Goal: Answer question/provide support

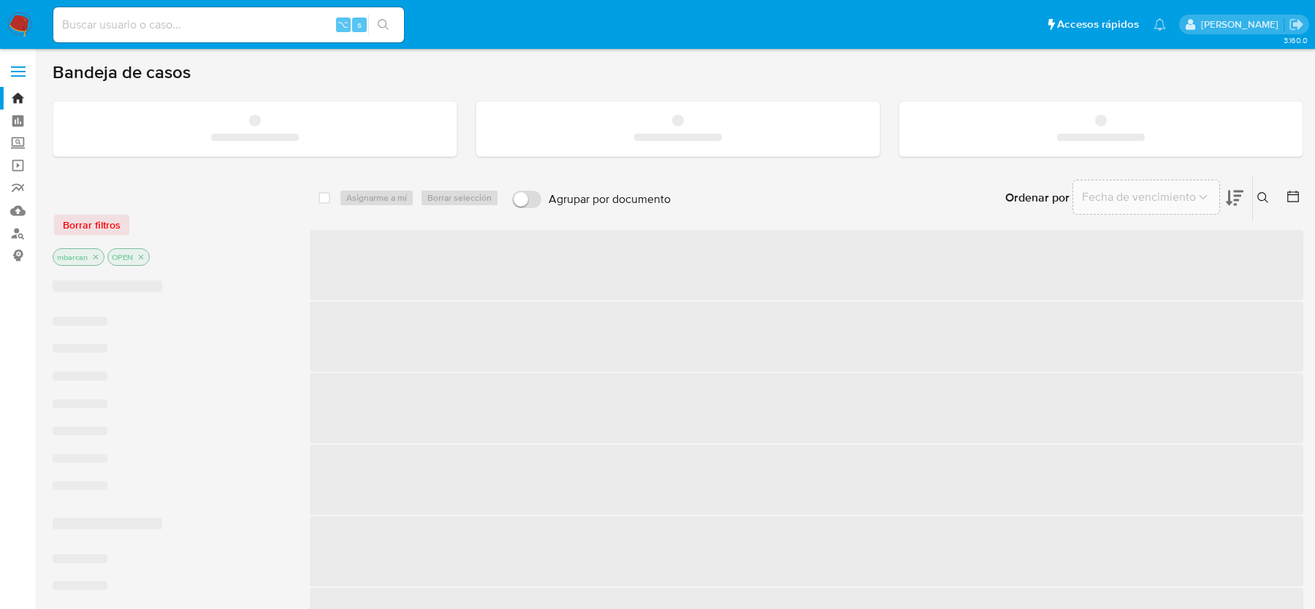
click at [246, 23] on input at bounding box center [228, 24] width 351 height 19
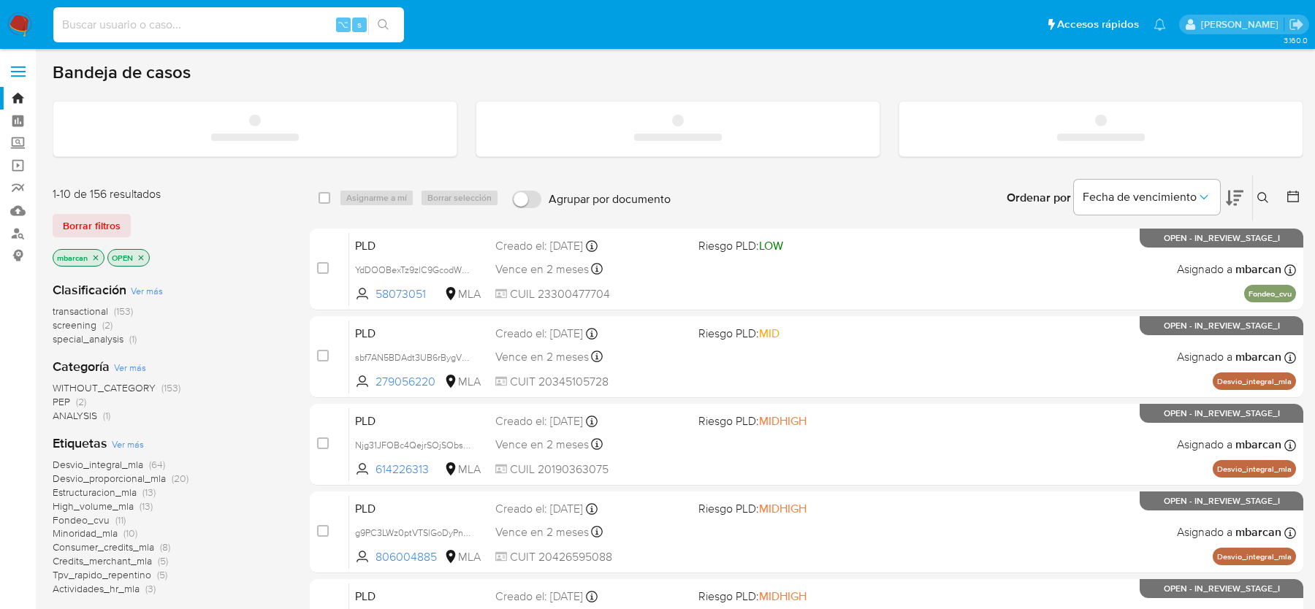
paste input "xQE49QSoOoElRnoIopnCCnpe"
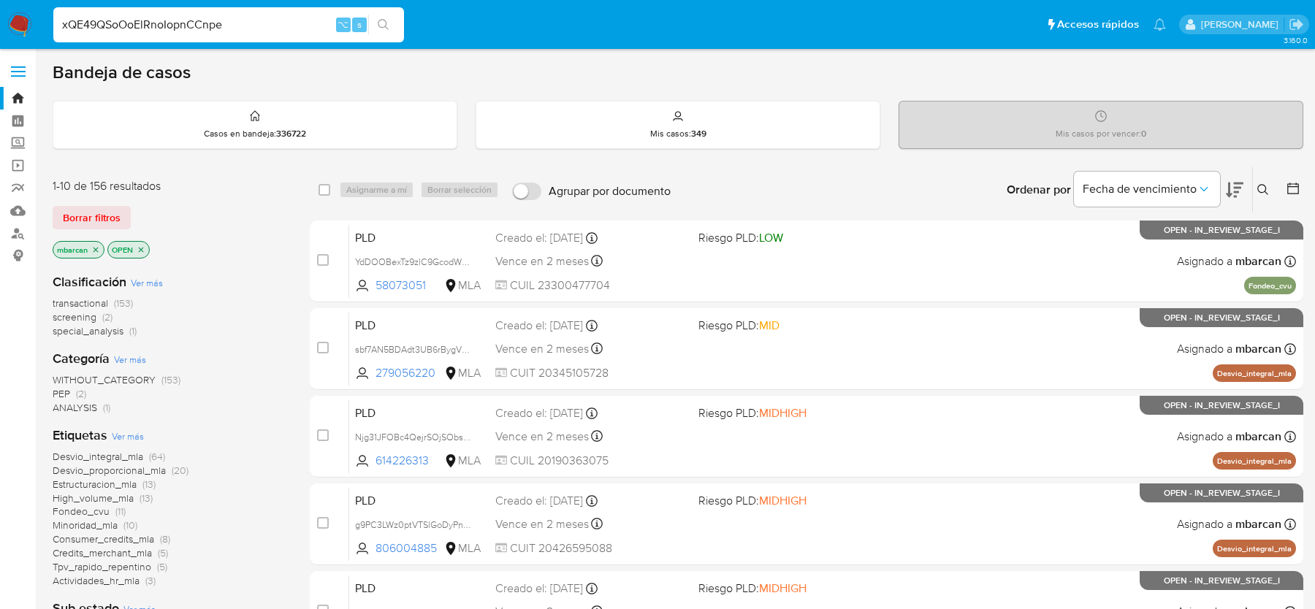
type input "xQE49QSoOoElRnoIopnCCnpe"
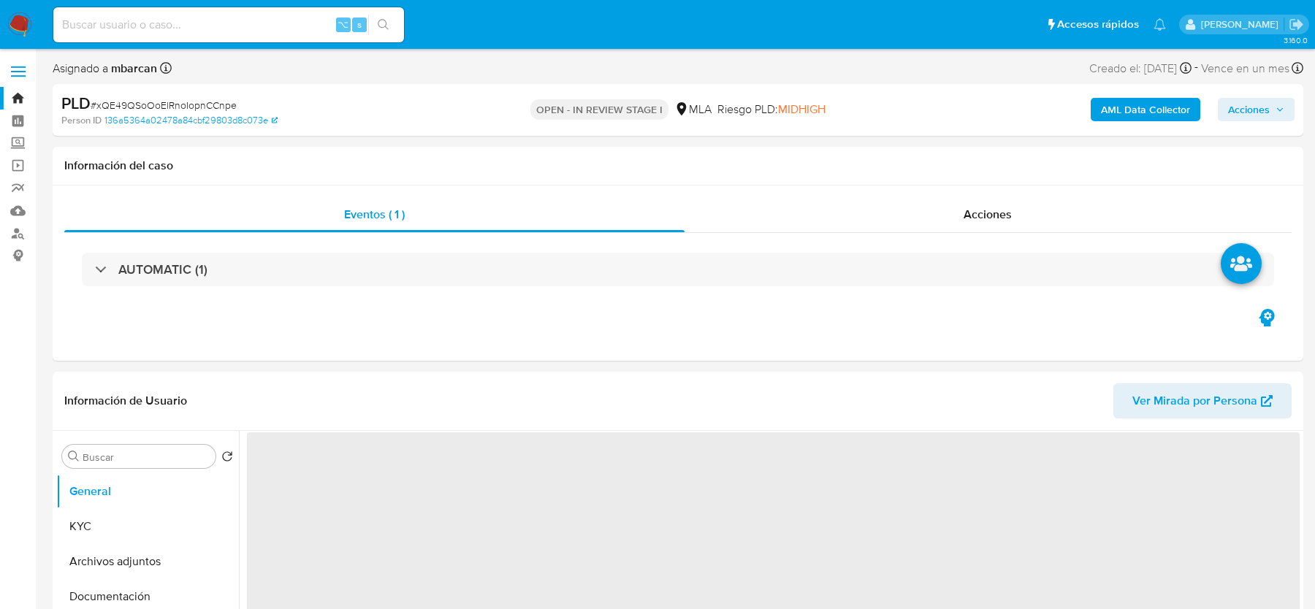
select select "10"
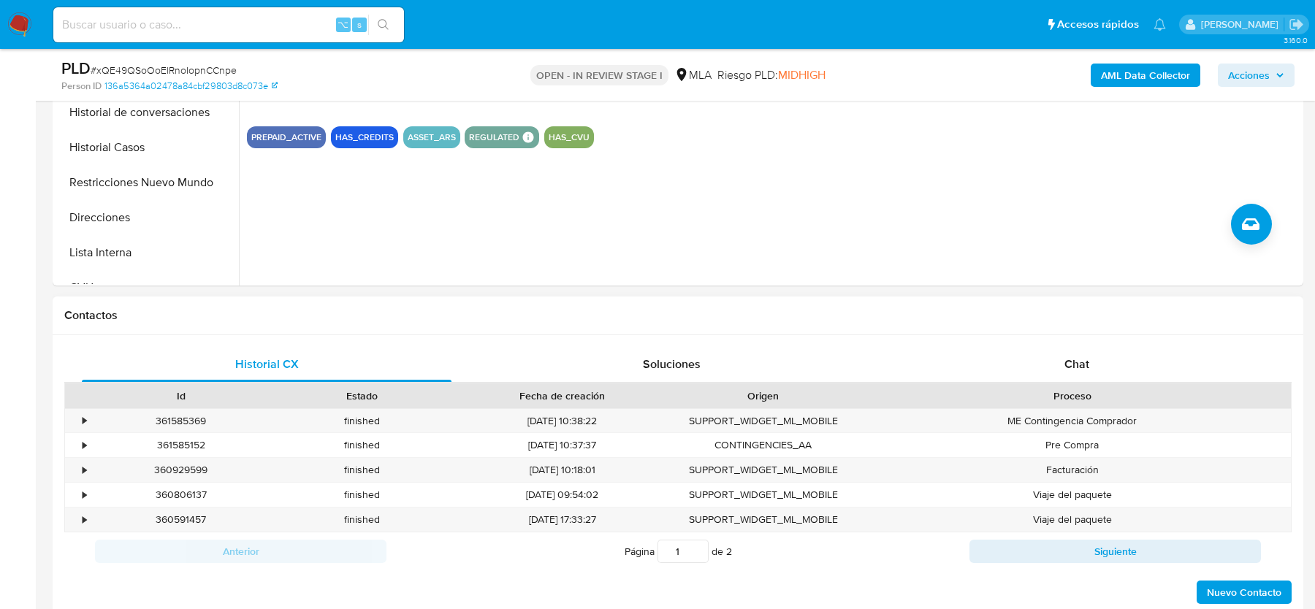
scroll to position [512, 0]
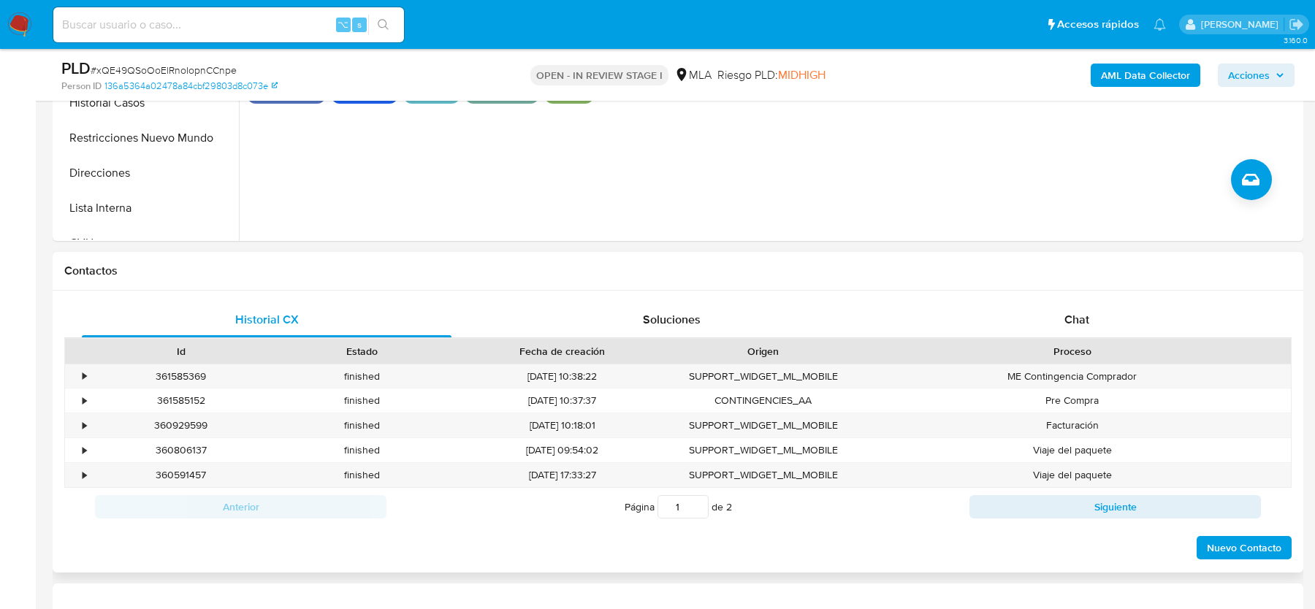
click at [1143, 339] on div "Proceso" at bounding box center [1071, 351] width 437 height 25
click at [1126, 321] on div "Chat" at bounding box center [1077, 319] width 370 height 35
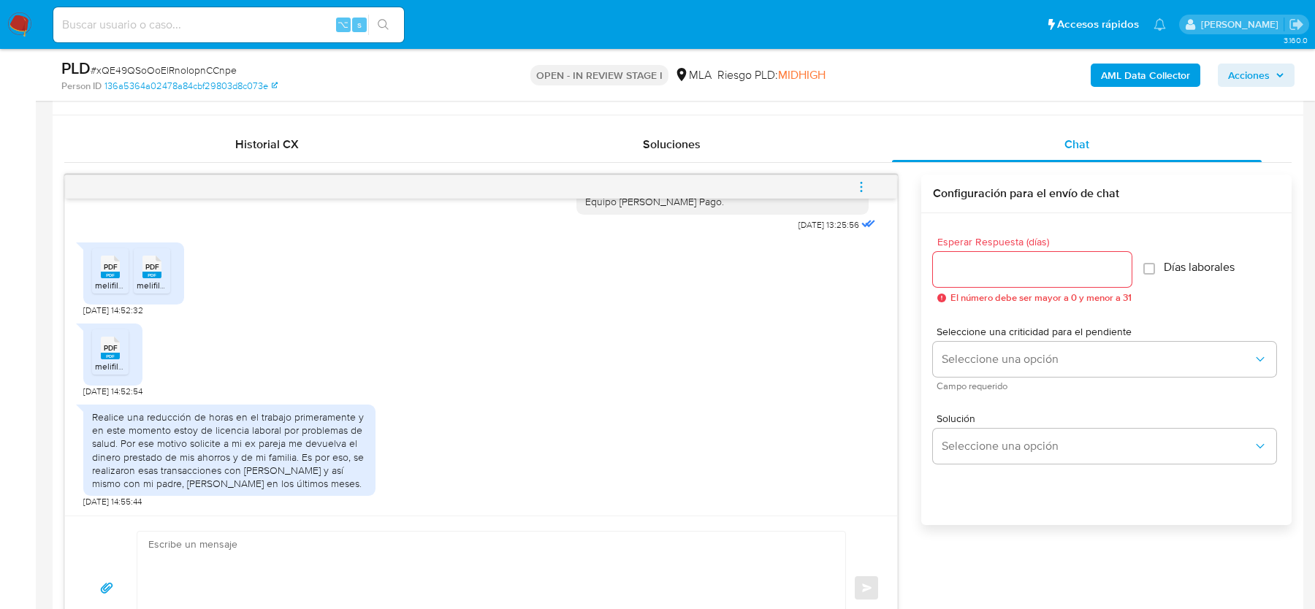
scroll to position [689, 0]
click at [432, 576] on textarea at bounding box center [487, 586] width 679 height 112
paste textarea "Hola, ¡Muchas gracias por tu respuesta! Confirmamos la recepción de la document…"
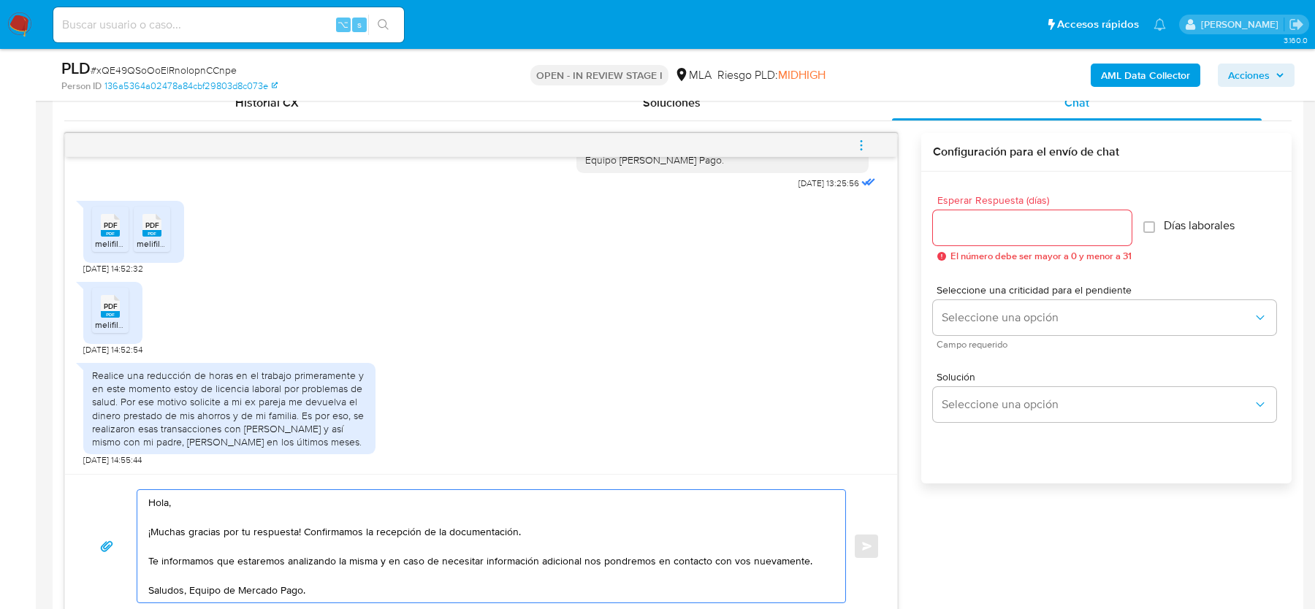
scroll to position [795, 0]
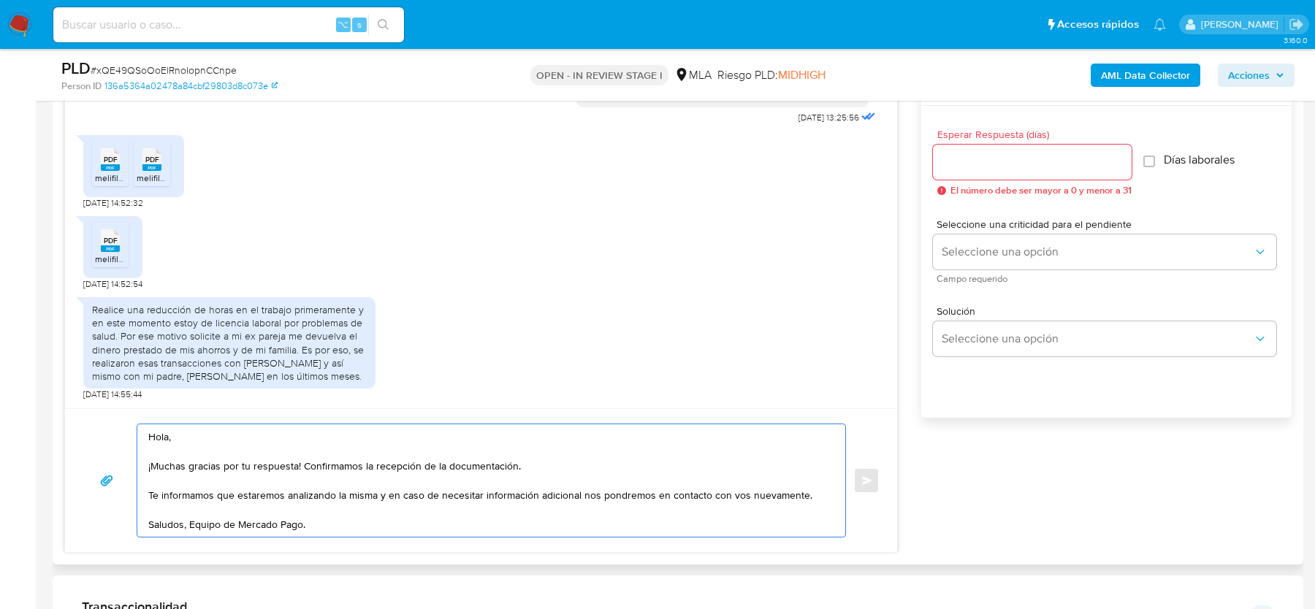
type textarea "Hola, ¡Muchas gracias por tu respuesta! Confirmamos la recepción de la document…"
click at [1019, 161] on input "Esperar Respuesta (días)" at bounding box center [1032, 162] width 199 height 19
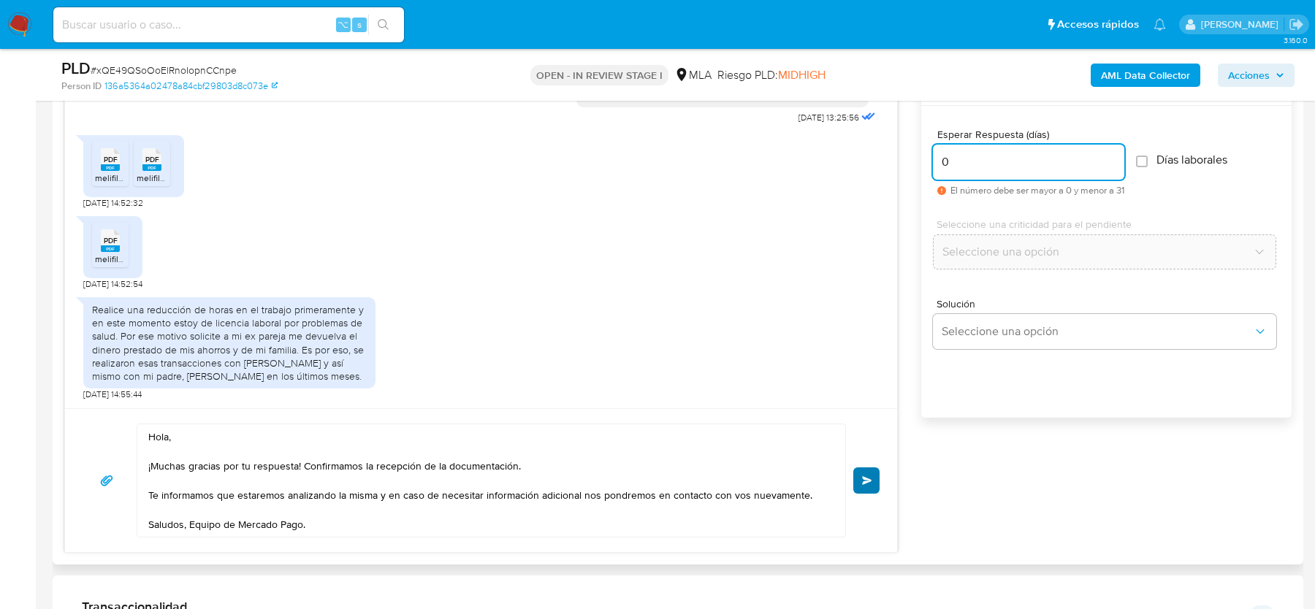
type input "0"
click at [863, 476] on span "Enviar" at bounding box center [867, 480] width 10 height 9
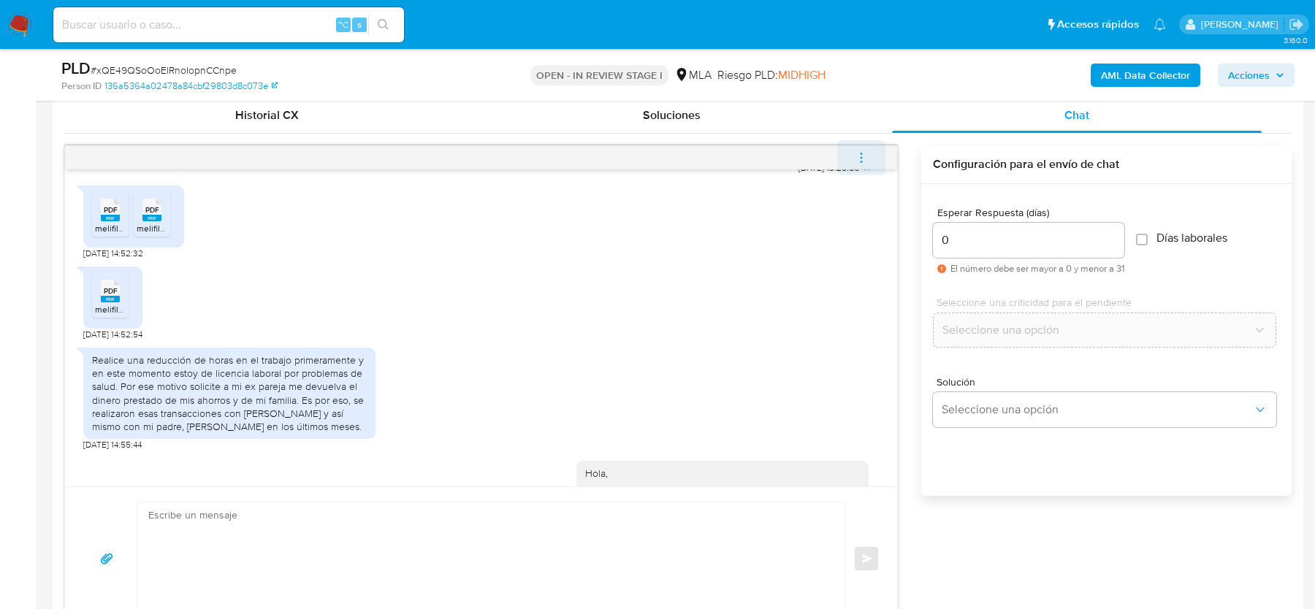
scroll to position [2077, 0]
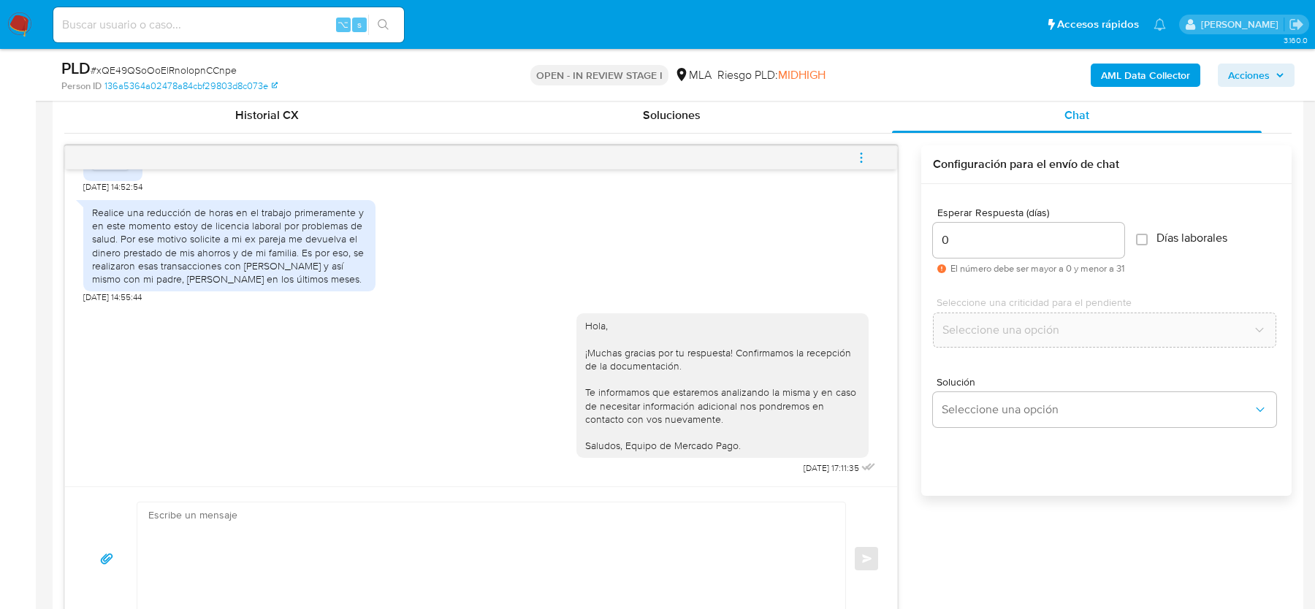
click at [857, 154] on icon "menu-action" at bounding box center [861, 157] width 13 height 13
click at [716, 127] on li "Cerrar conversación" at bounding box center [763, 128] width 150 height 26
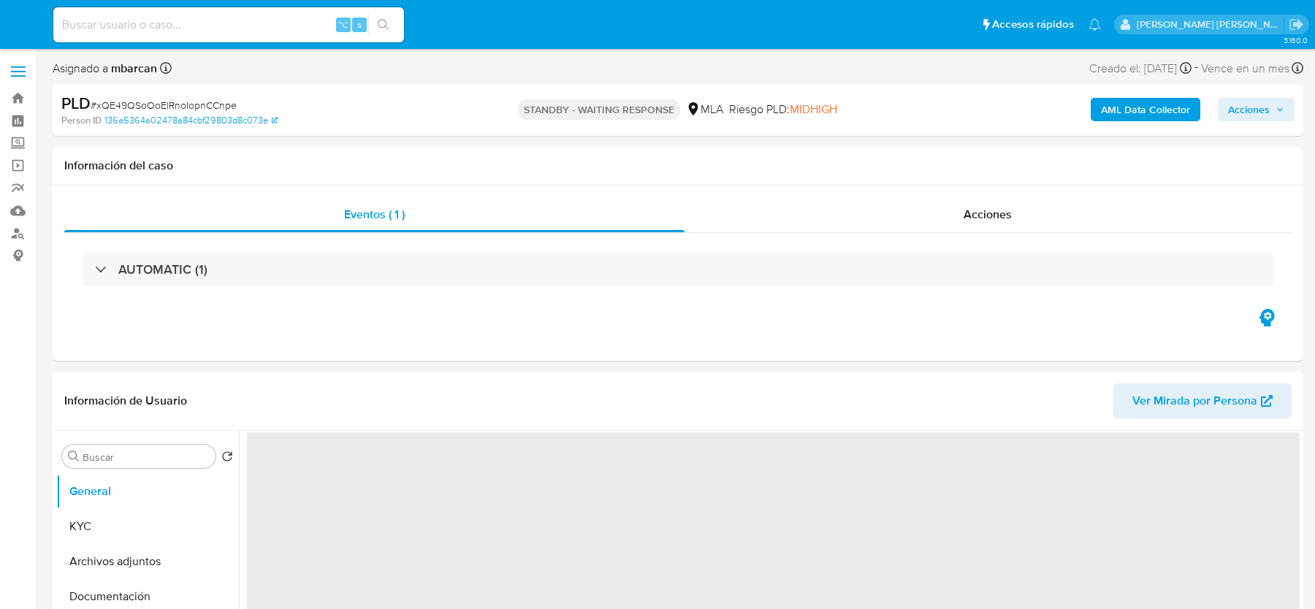
select select "10"
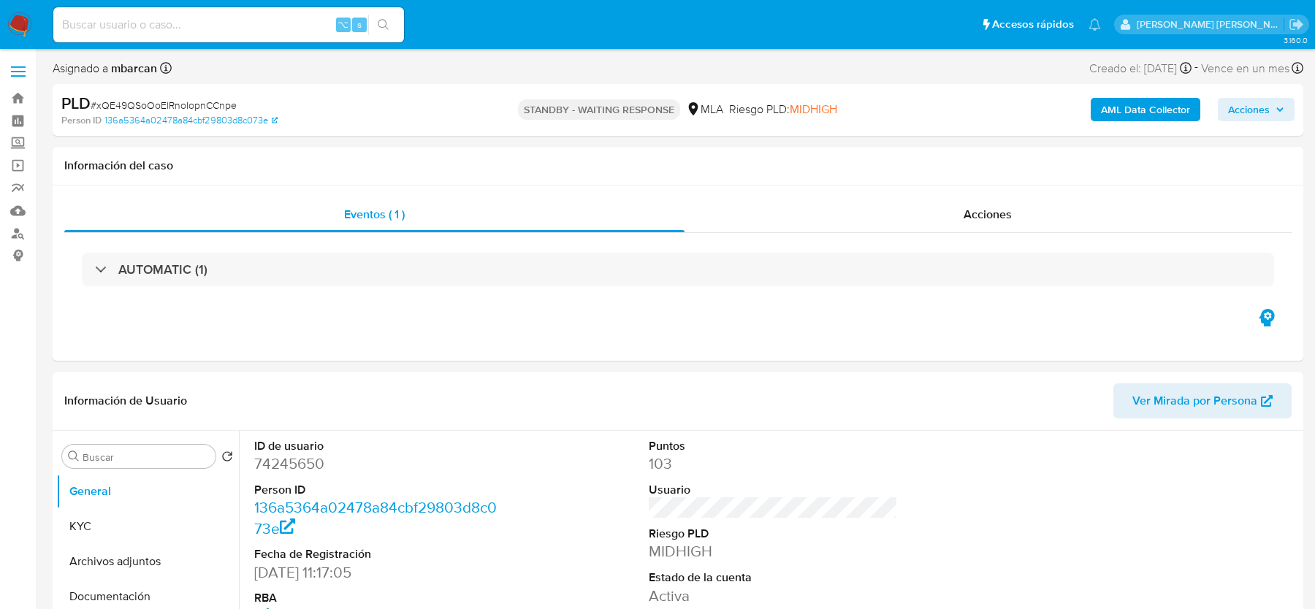
click at [112, 107] on span "# xQE49QSoOoElRnoIopnCCnpe" at bounding box center [164, 105] width 146 height 15
copy span "xQE49QSoOoElRnoIopnCCnpe"
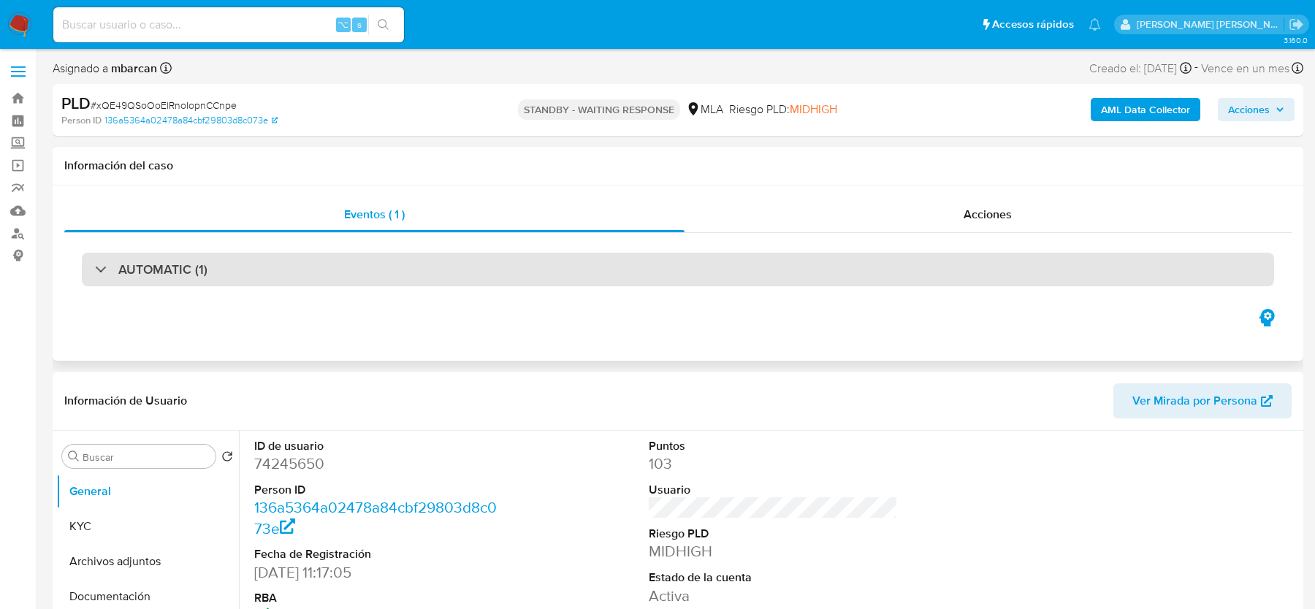
select select "10"
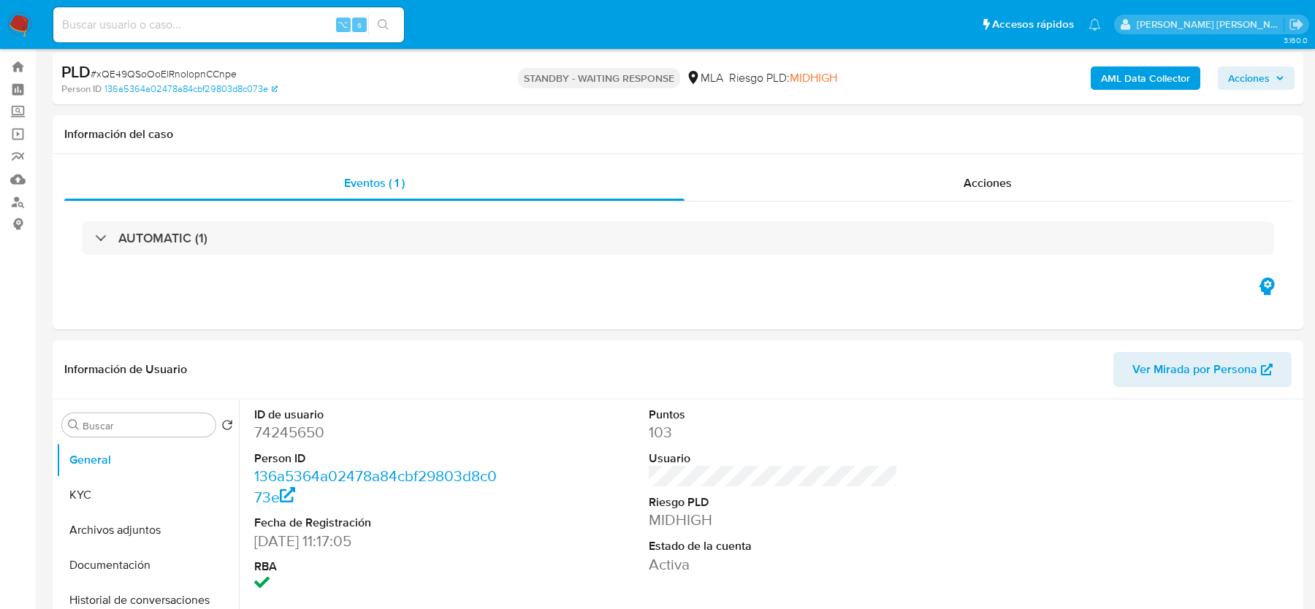
click at [196, 72] on span "# xQE49QSoOoElRnoIopnCCnpe" at bounding box center [164, 73] width 146 height 15
copy span "xQE49QSoOoElRnoIopnCCnpe"
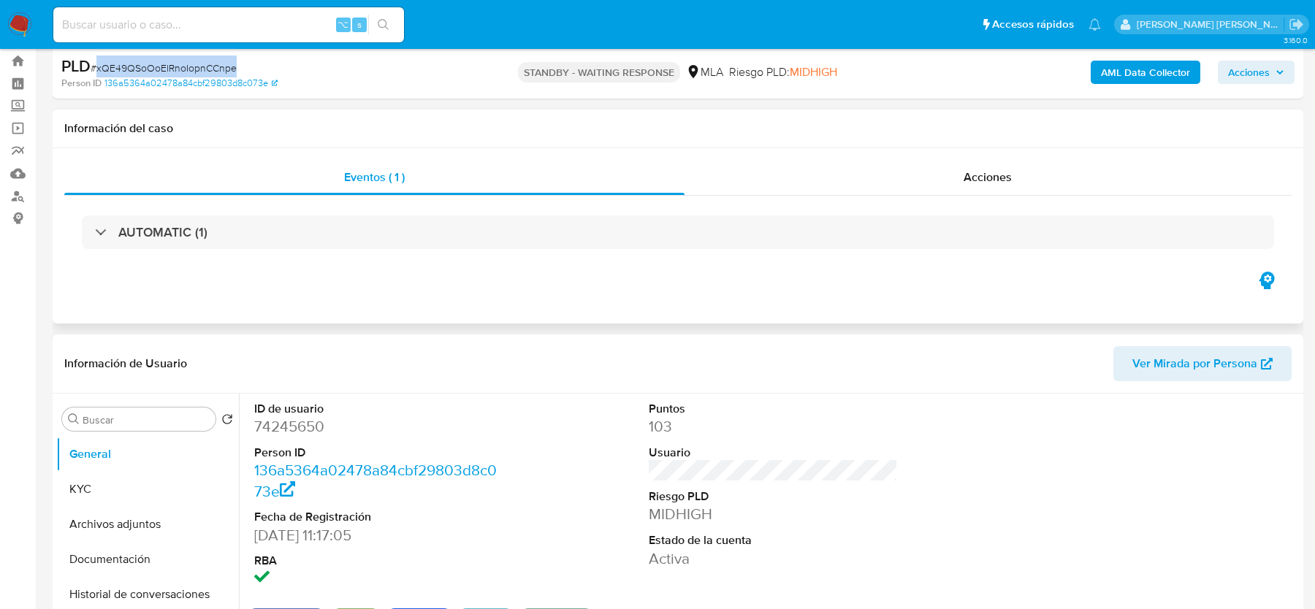
scroll to position [38, 0]
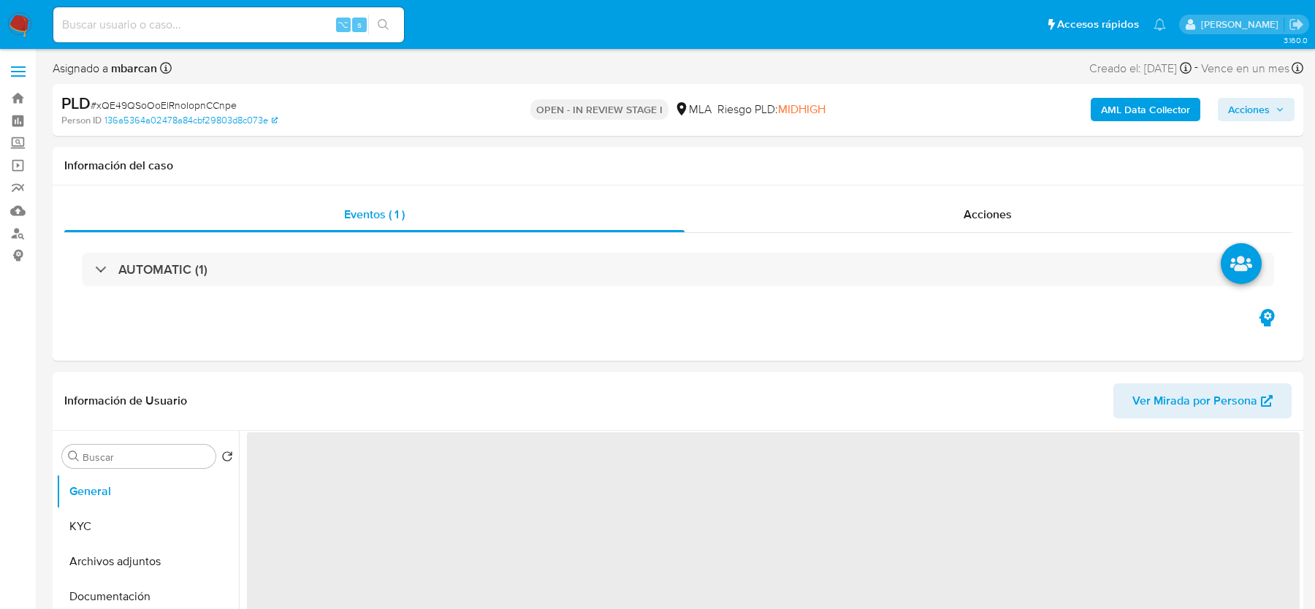
select select "10"
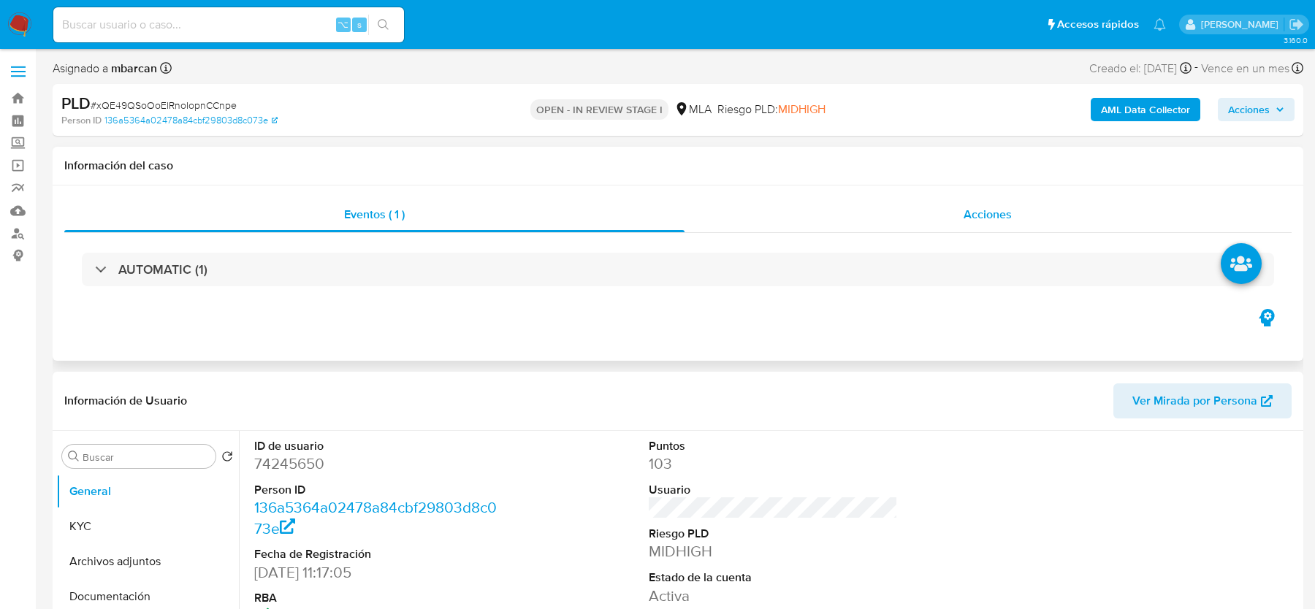
click at [1033, 210] on div "Acciones" at bounding box center [988, 214] width 608 height 35
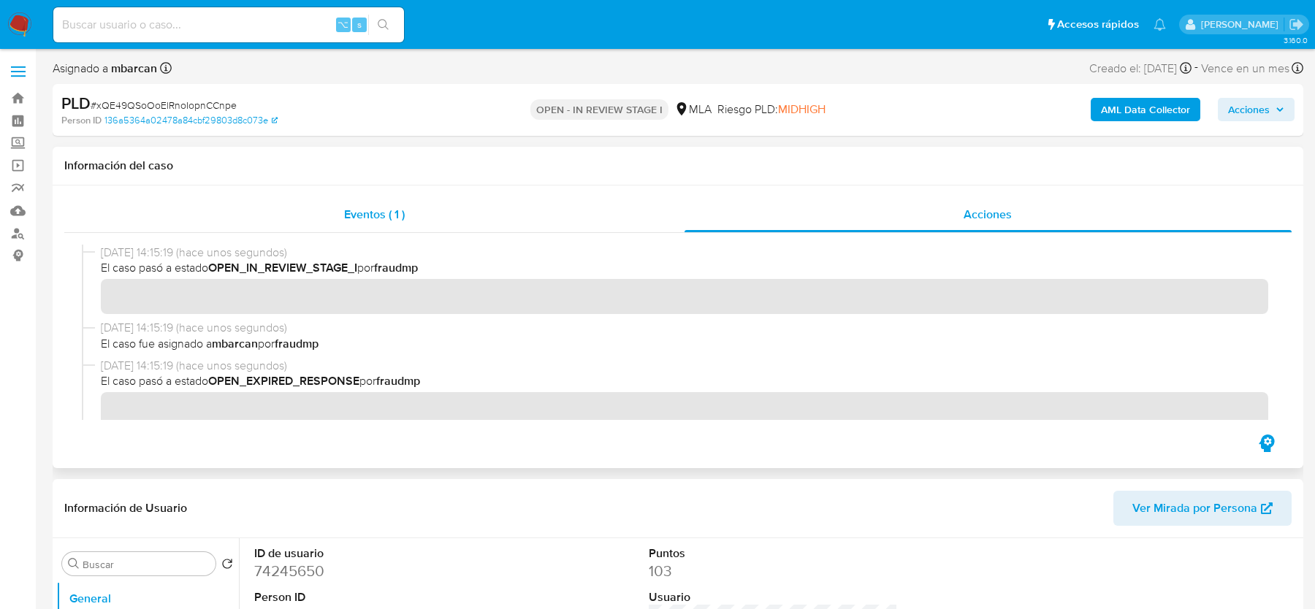
click at [453, 210] on div "Eventos ( 1 )" at bounding box center [374, 214] width 620 height 35
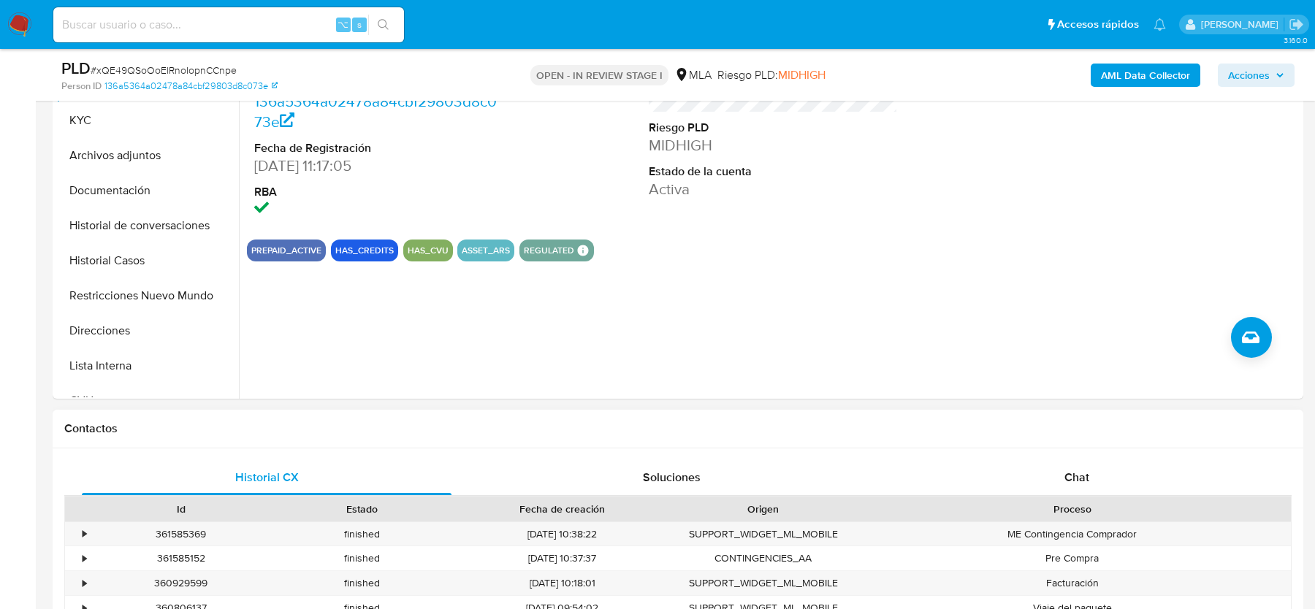
scroll to position [381, 0]
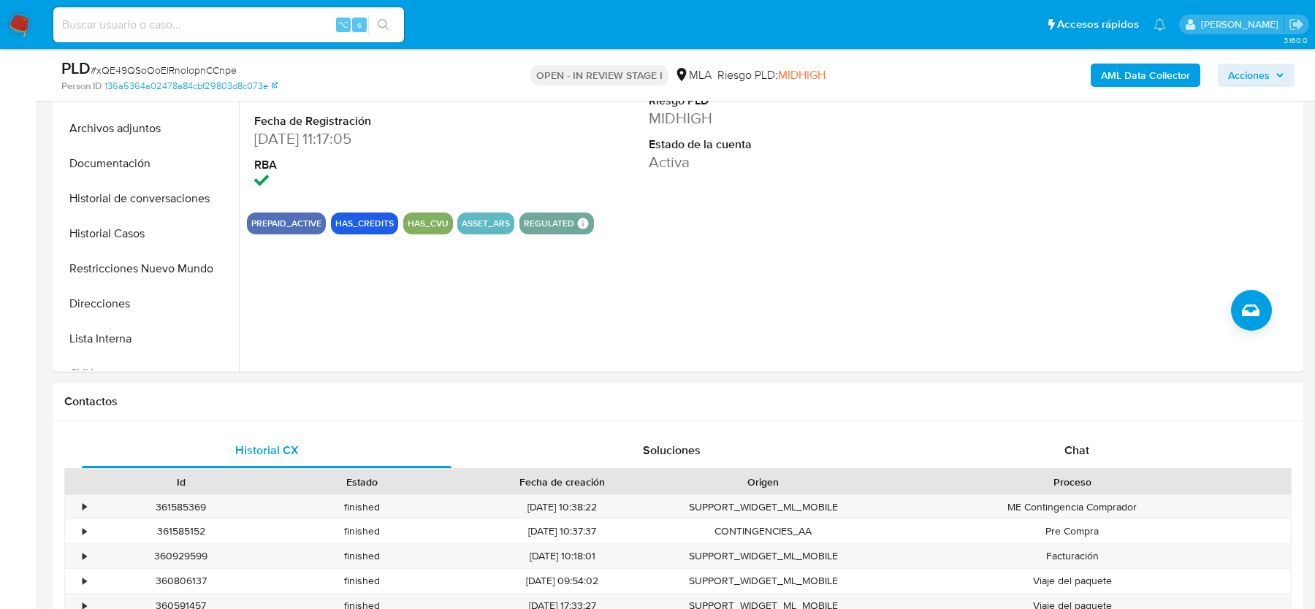
click at [1023, 427] on div "Historial CX Soluciones Chat Id Estado Fecha de creación Origen Proceso • 36158…" at bounding box center [678, 562] width 1250 height 282
click at [1055, 441] on div "Chat" at bounding box center [1077, 450] width 370 height 35
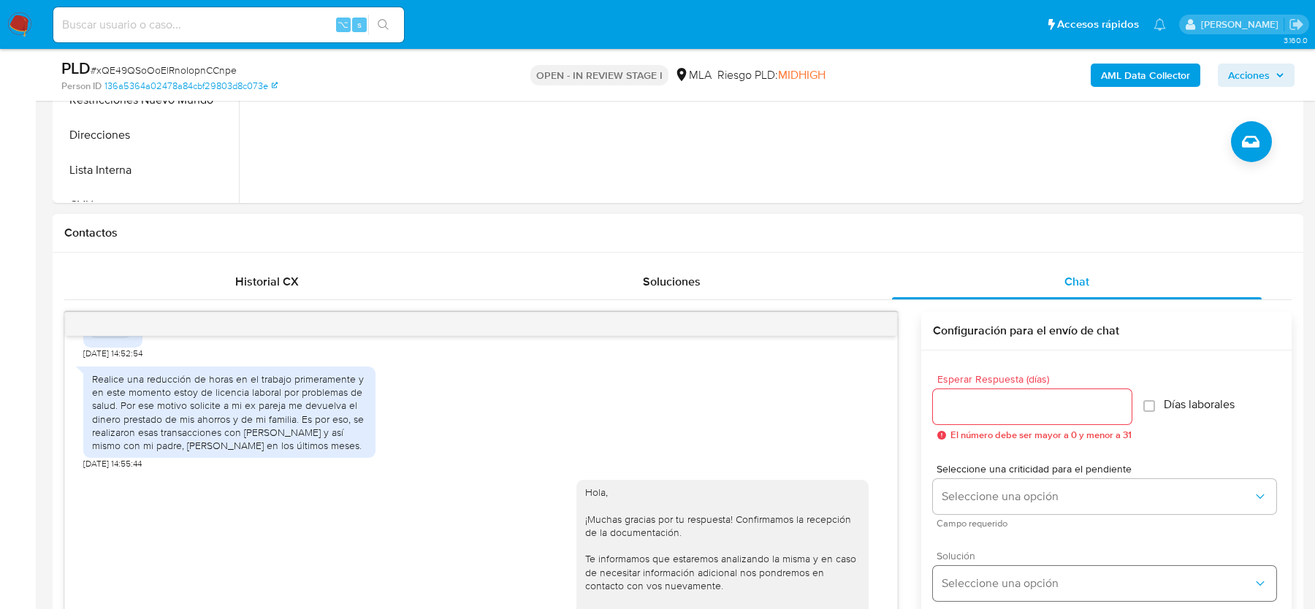
scroll to position [334, 0]
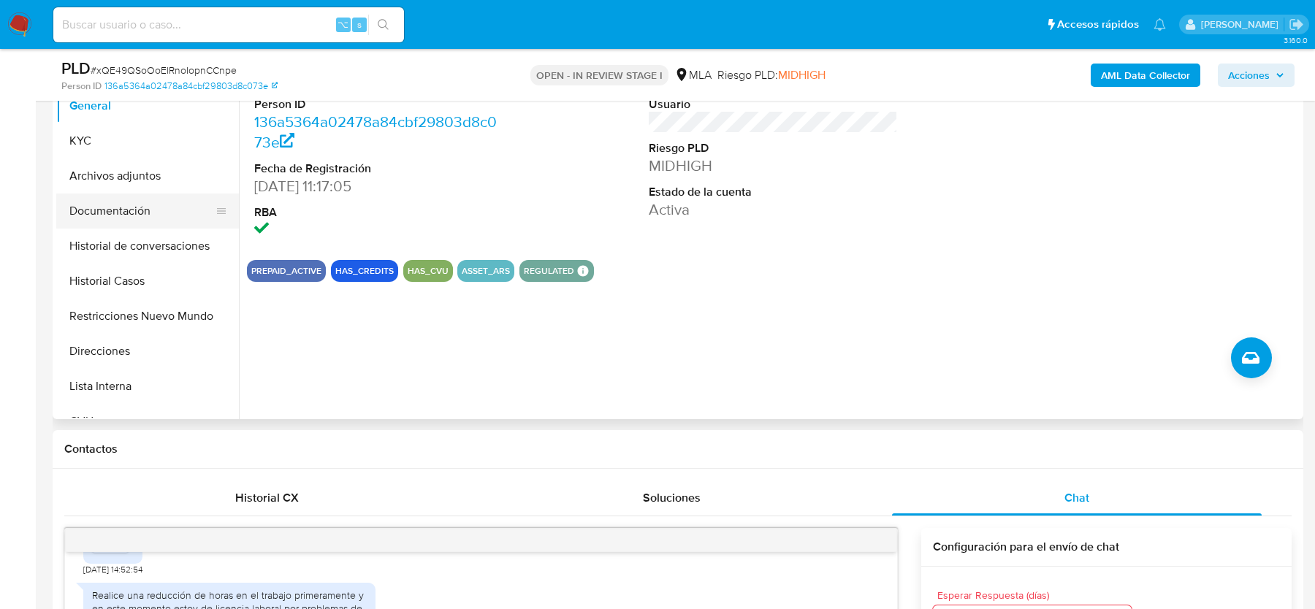
click at [161, 205] on button "Documentación" at bounding box center [141, 211] width 171 height 35
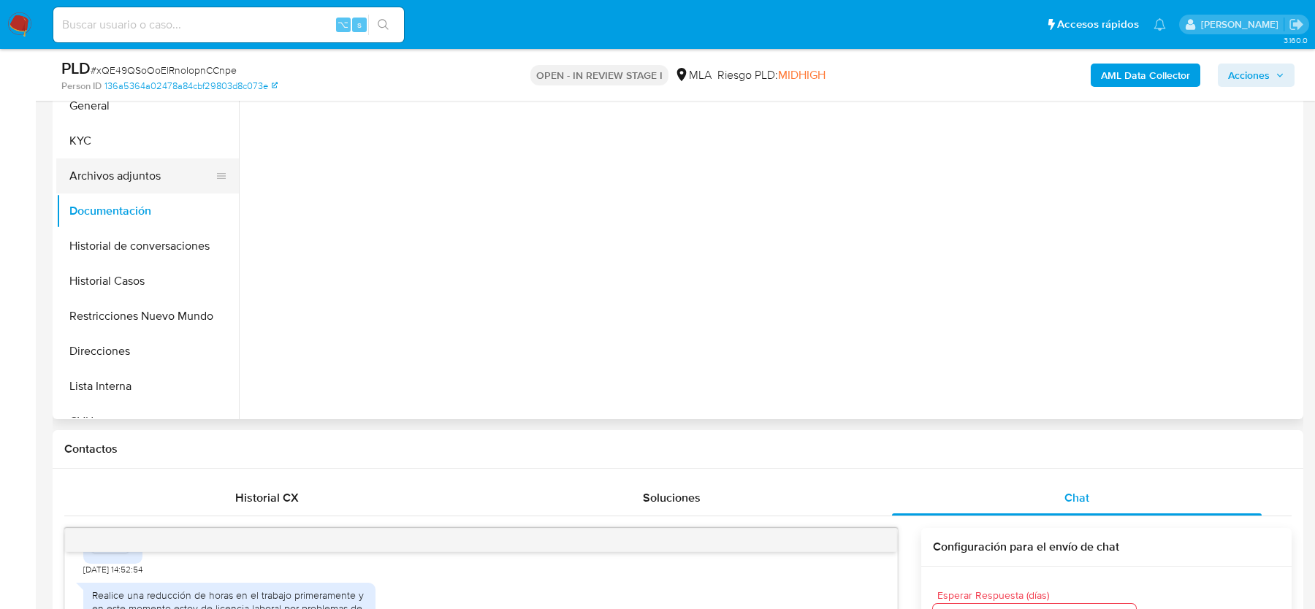
click at [161, 181] on button "Archivos adjuntos" at bounding box center [141, 175] width 171 height 35
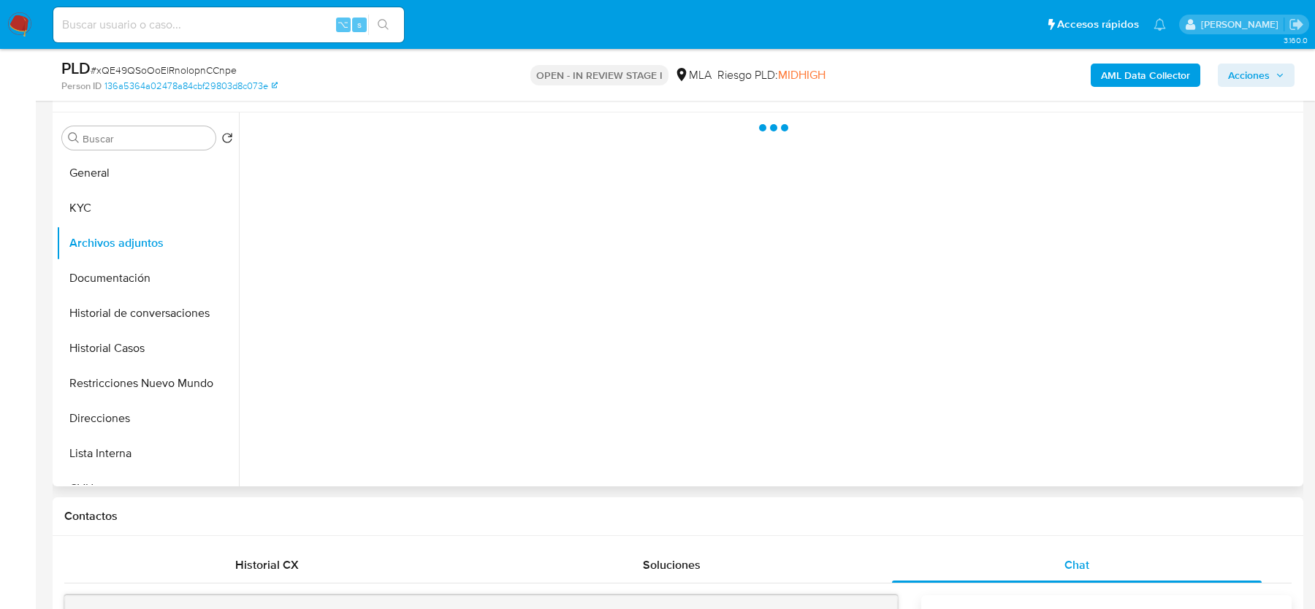
scroll to position [257, 0]
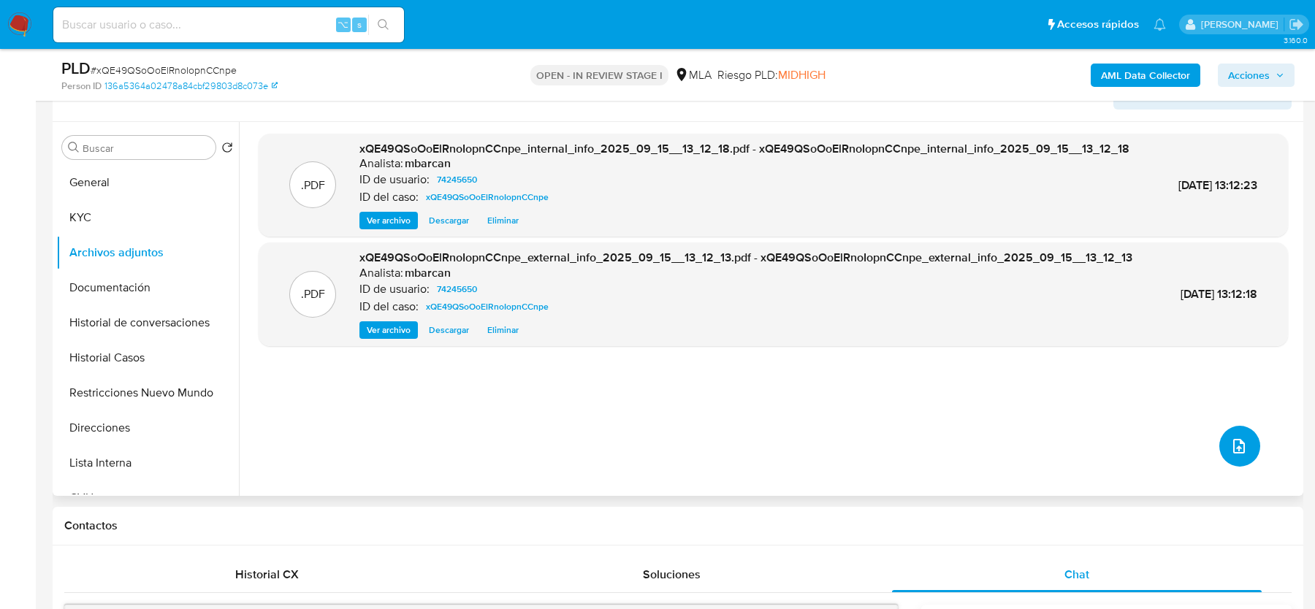
click at [1236, 440] on icon "upload-file" at bounding box center [1239, 446] width 12 height 15
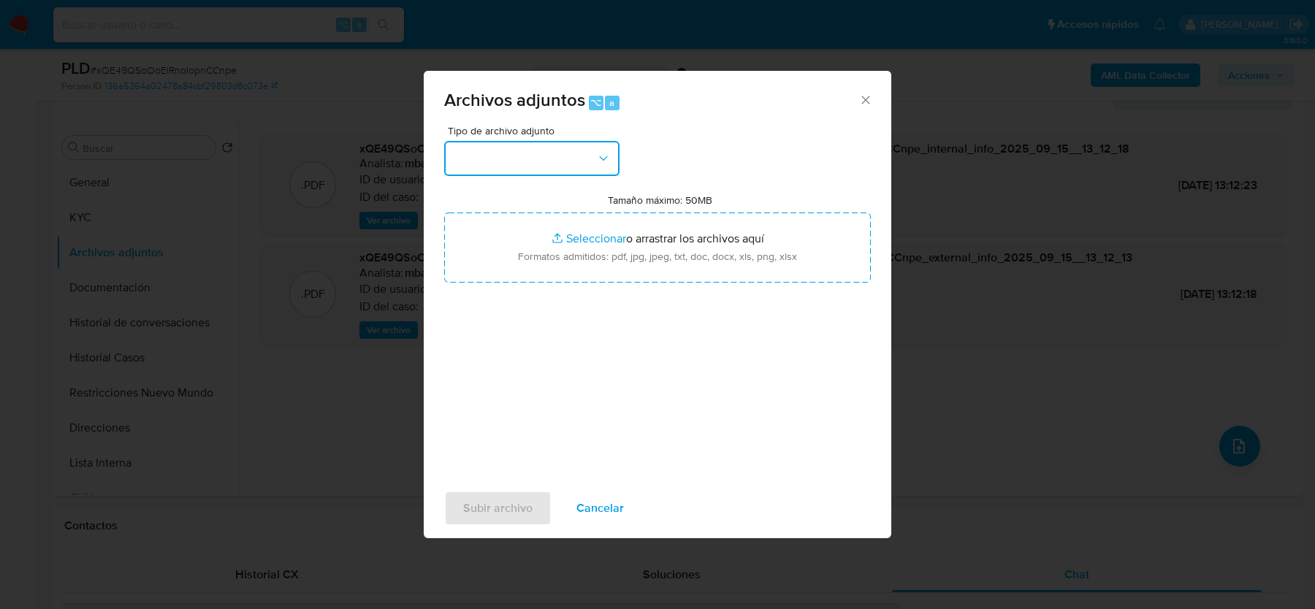
click at [539, 160] on button "button" at bounding box center [531, 158] width 175 height 35
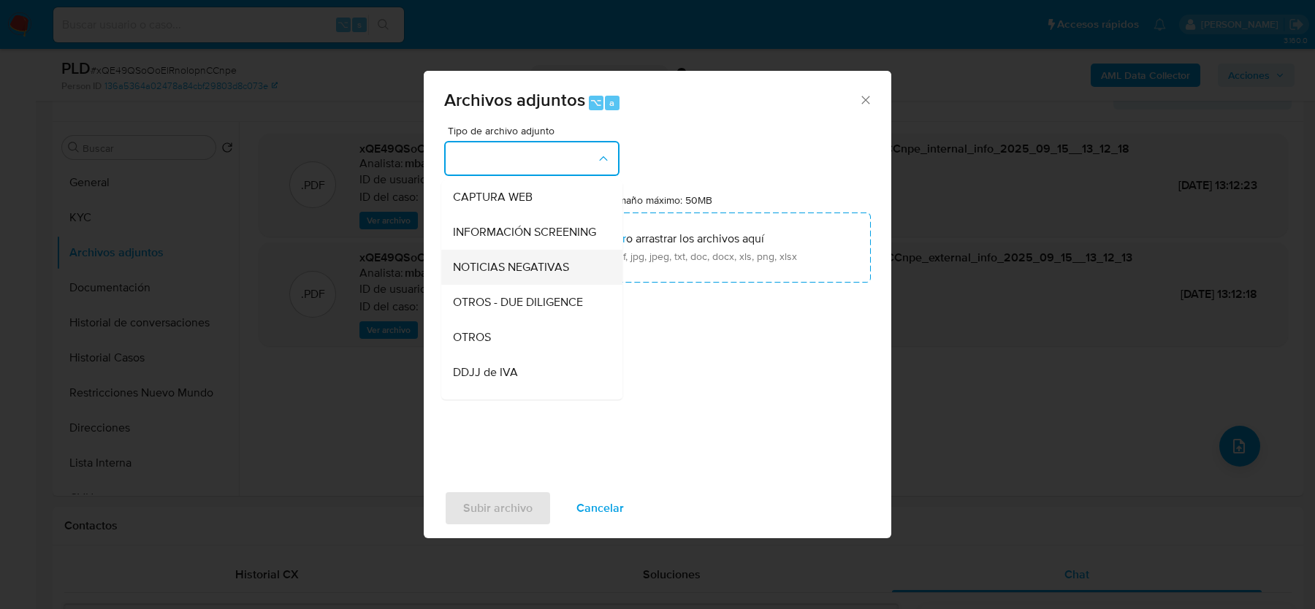
scroll to position [151, 0]
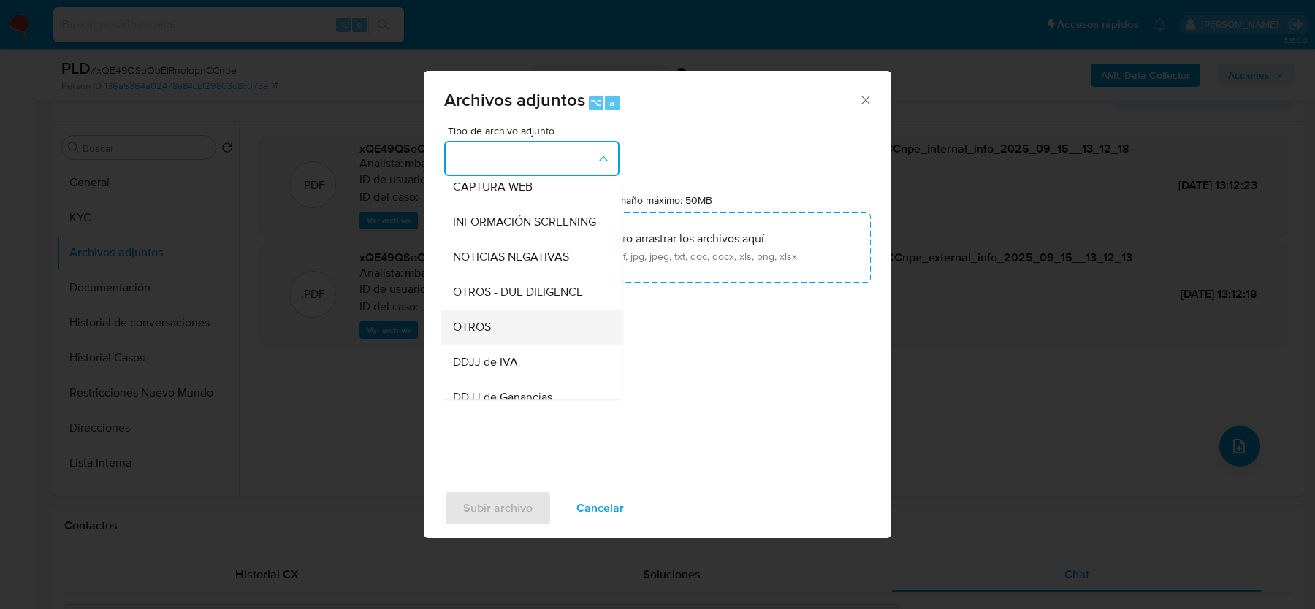
click at [483, 329] on span "OTROS" at bounding box center [472, 327] width 38 height 15
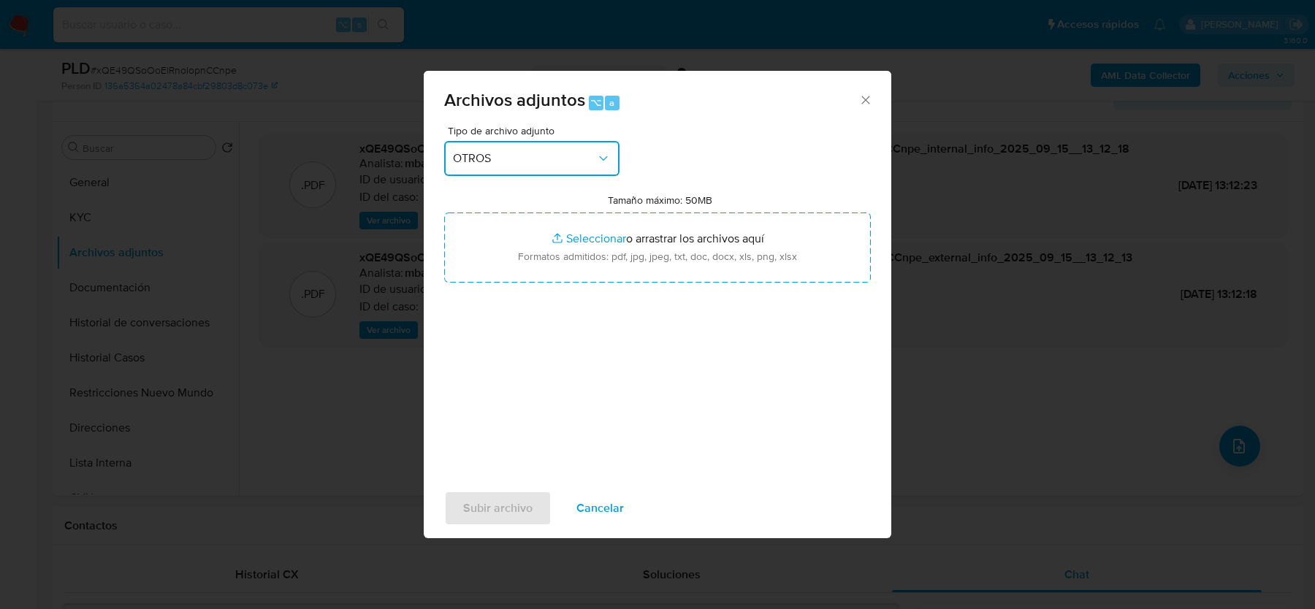
click at [584, 166] on button "OTROS" at bounding box center [531, 158] width 175 height 35
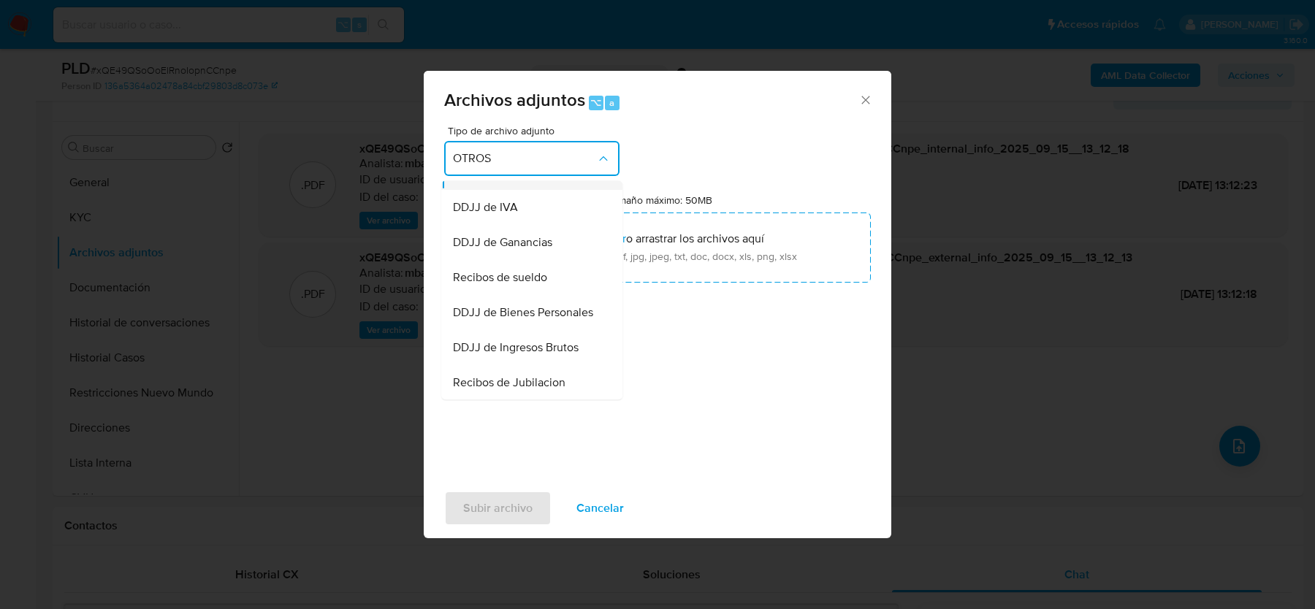
scroll to position [305, 0]
click at [551, 283] on div "Recibos de sueldo" at bounding box center [527, 278] width 149 height 35
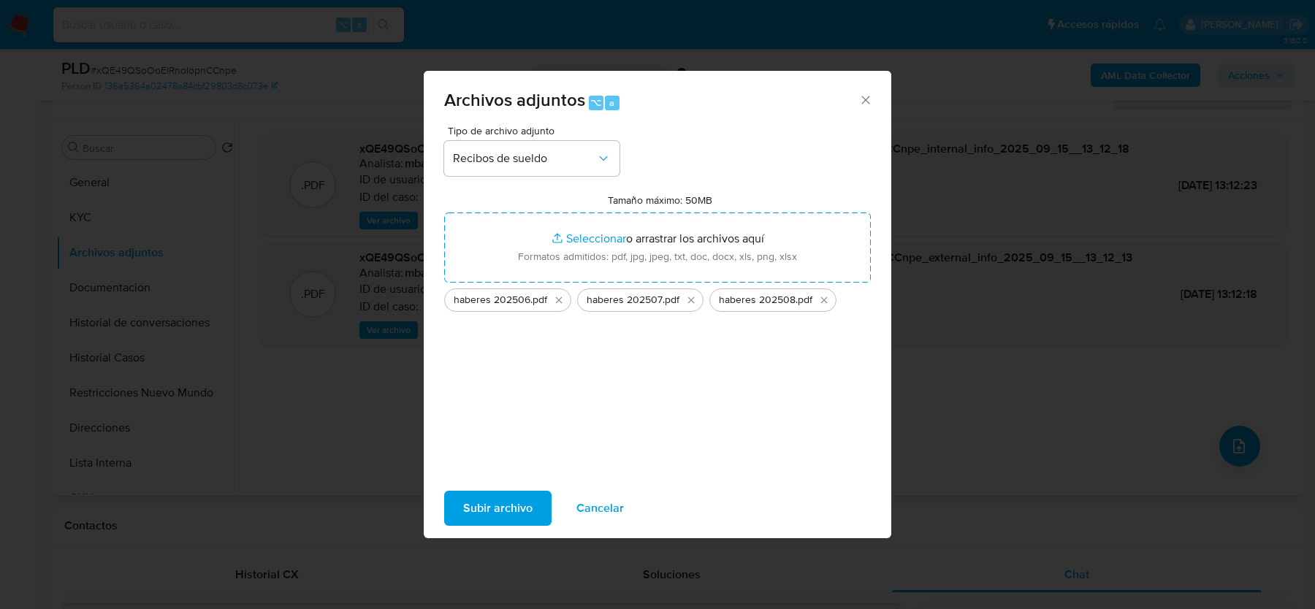
click at [505, 513] on span "Subir archivo" at bounding box center [497, 508] width 69 height 32
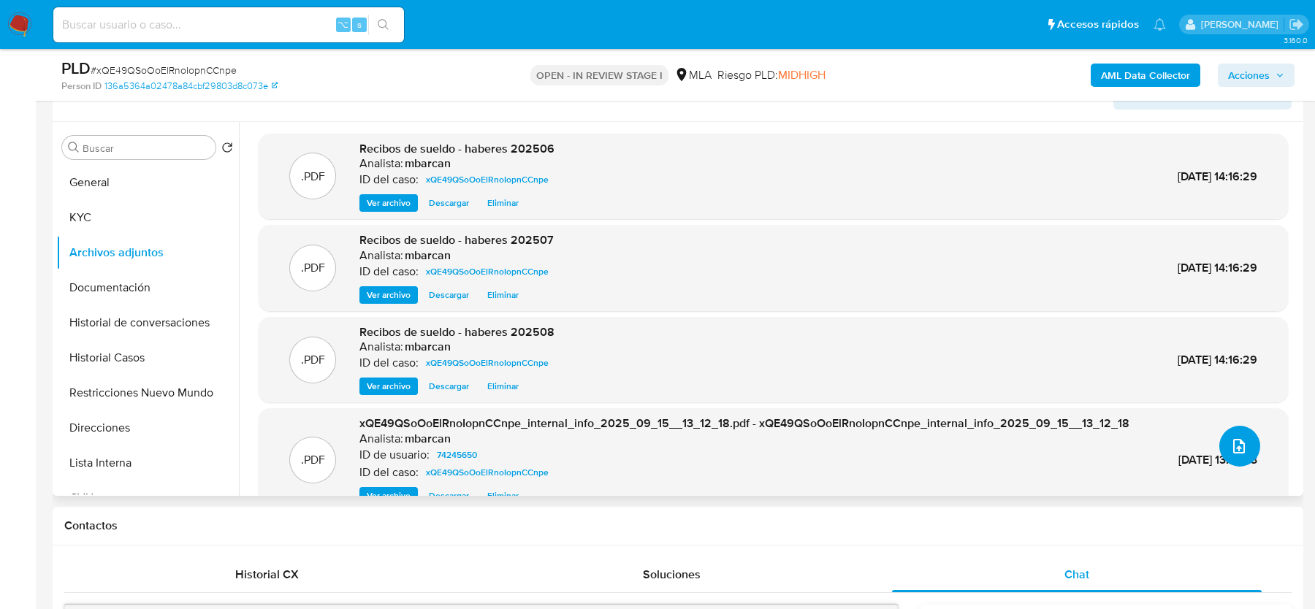
click at [1234, 446] on icon "upload-file" at bounding box center [1239, 446] width 18 height 18
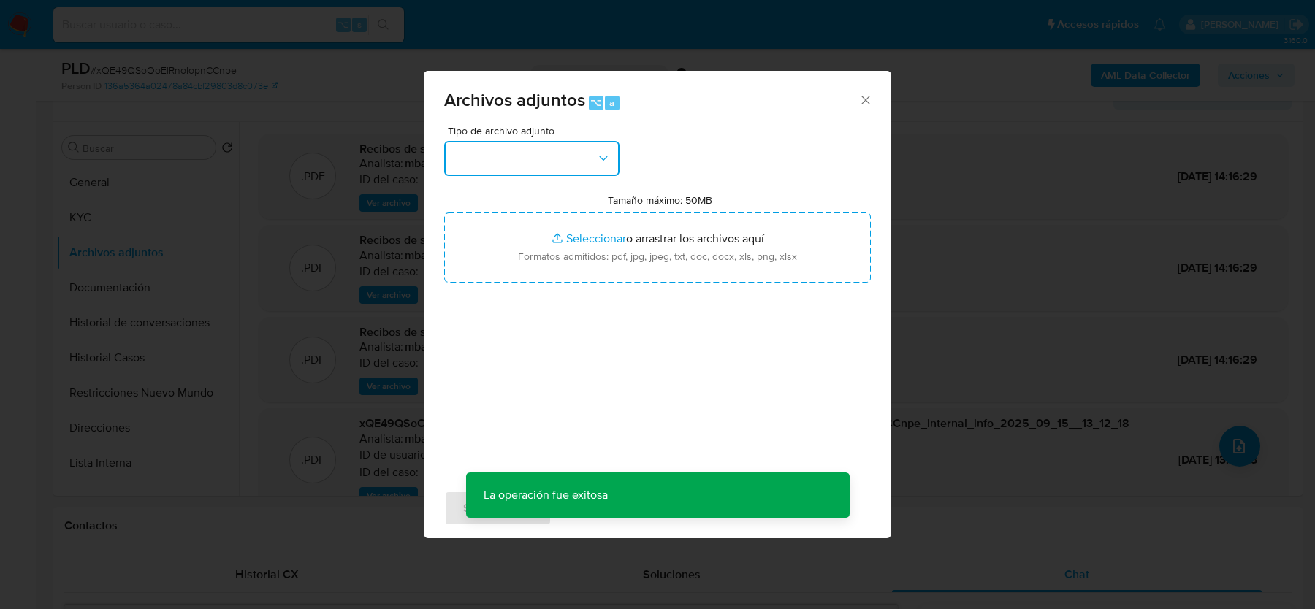
click at [534, 162] on button "button" at bounding box center [531, 158] width 175 height 35
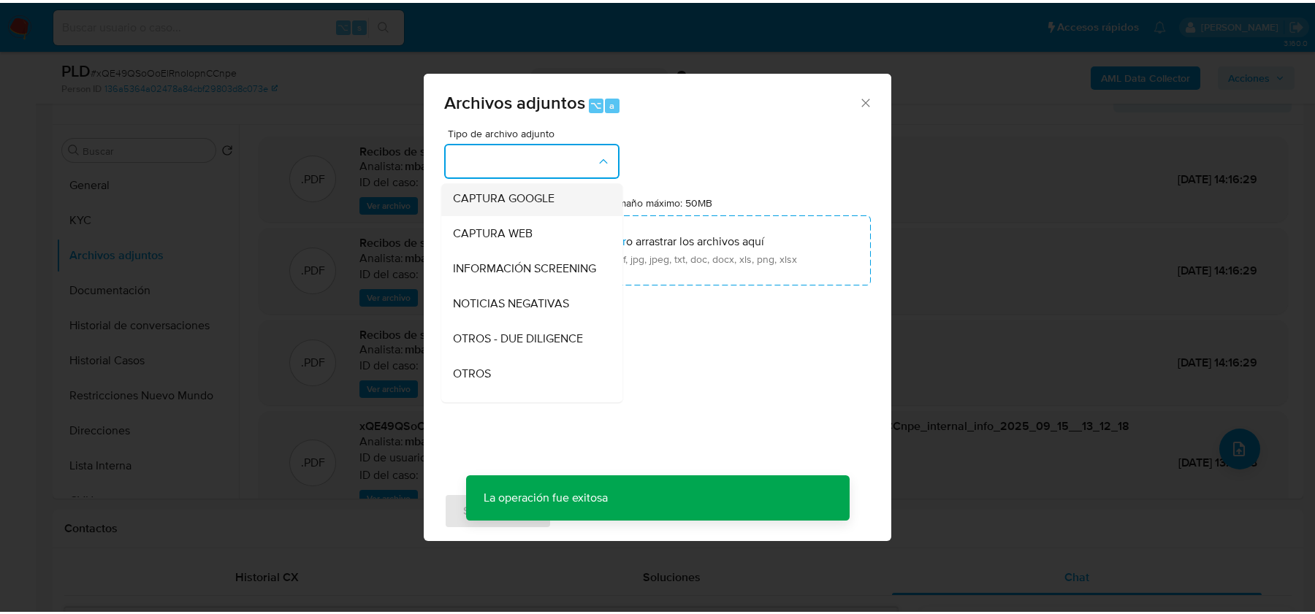
scroll to position [113, 0]
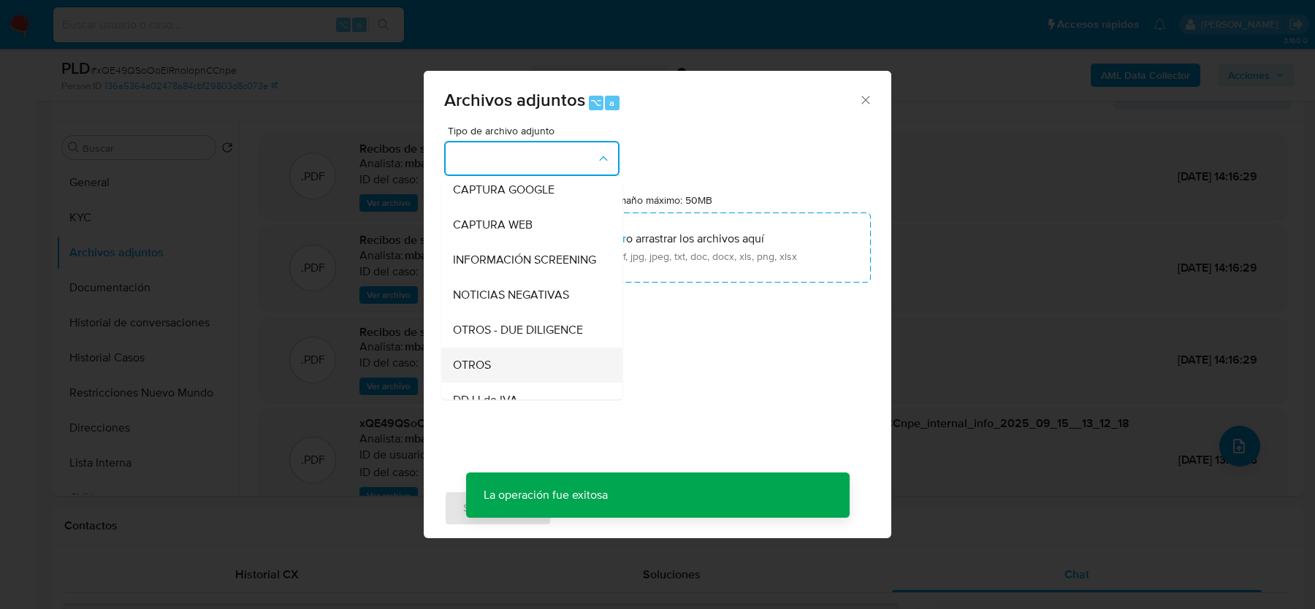
click at [492, 353] on div "OTROS" at bounding box center [527, 365] width 149 height 35
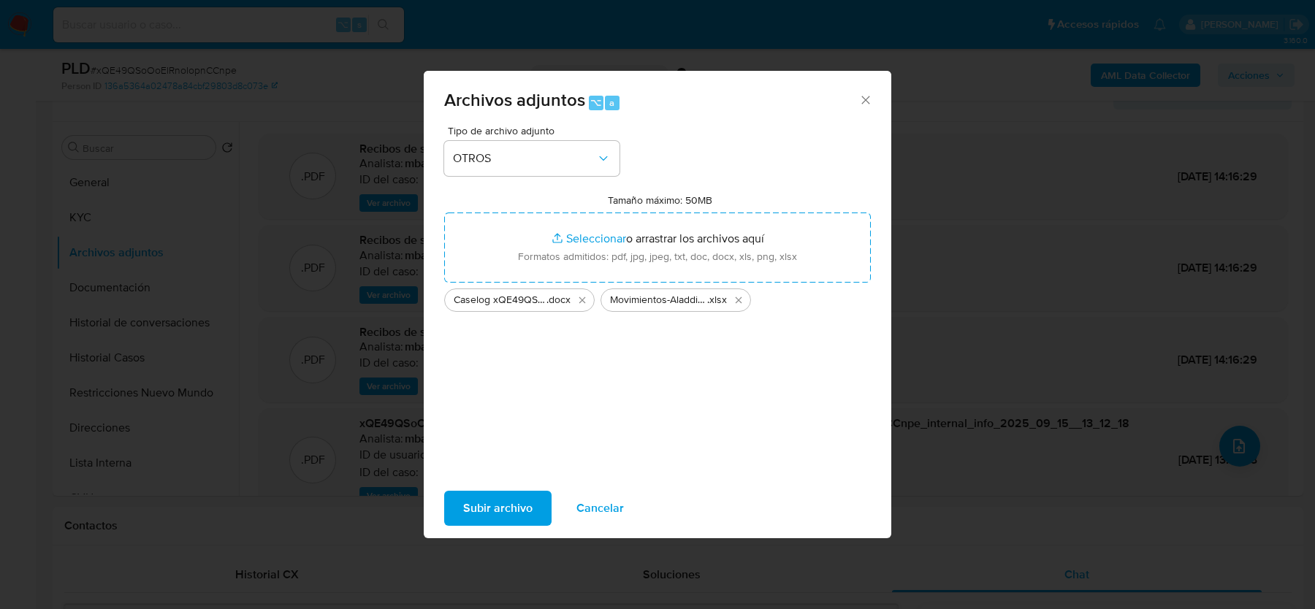
click at [500, 507] on span "Subir archivo" at bounding box center [497, 508] width 69 height 32
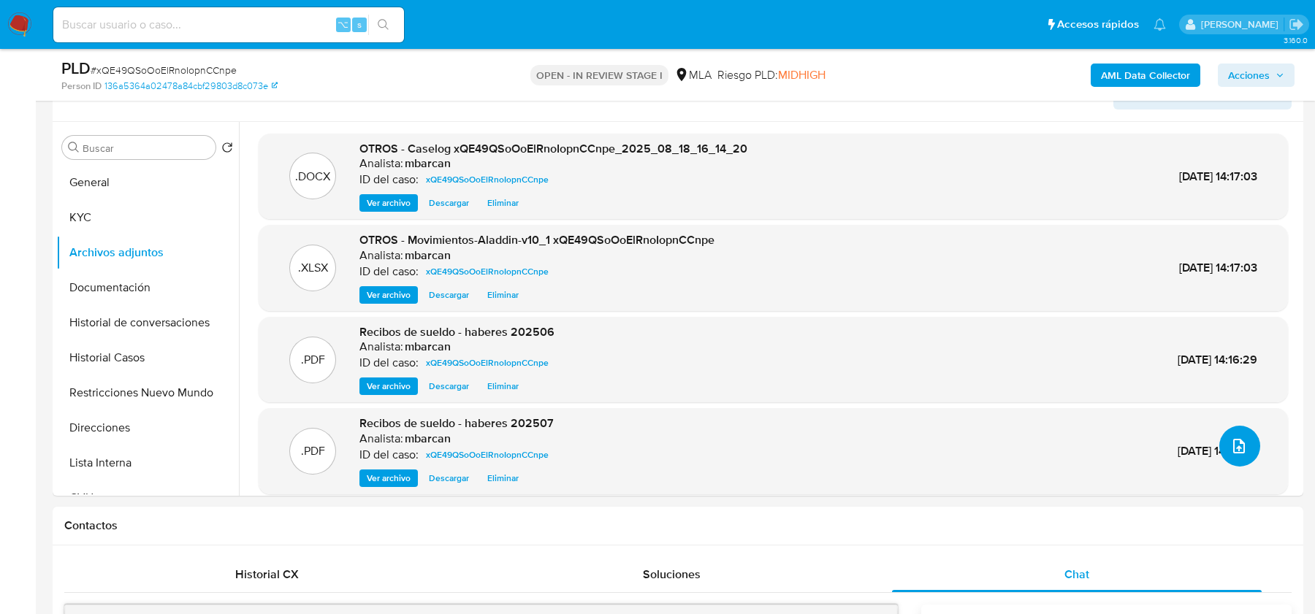
scroll to position [2071, 0]
click at [156, 413] on button "Direcciones" at bounding box center [141, 427] width 171 height 35
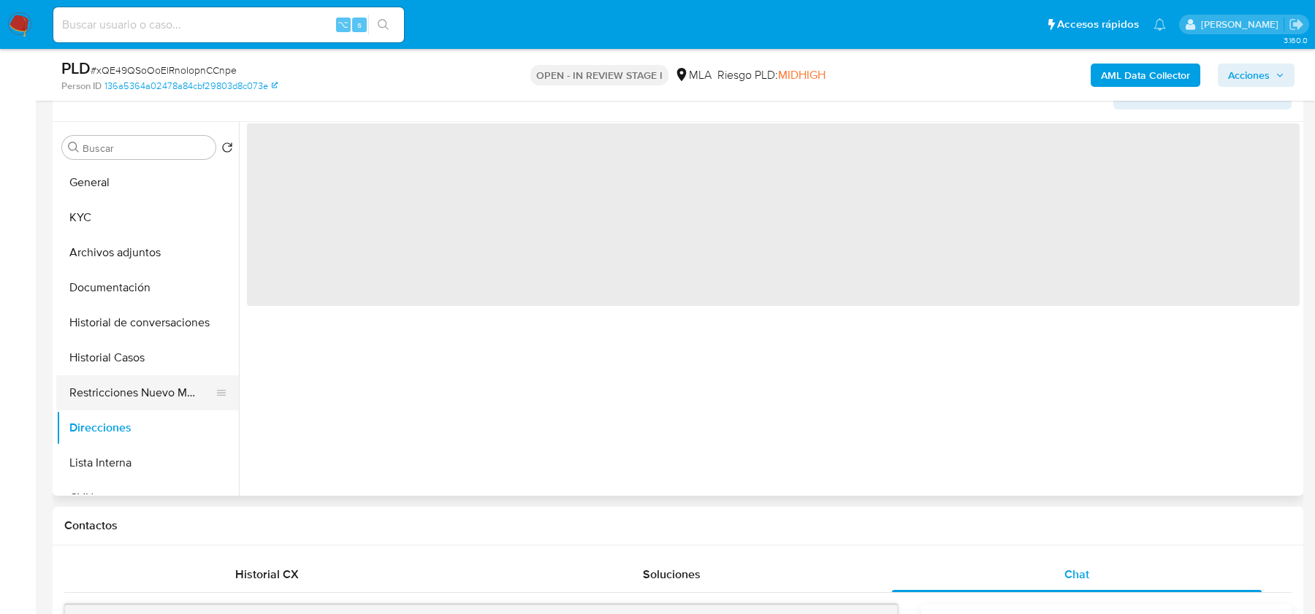
click at [156, 389] on button "Restricciones Nuevo Mundo" at bounding box center [141, 392] width 171 height 35
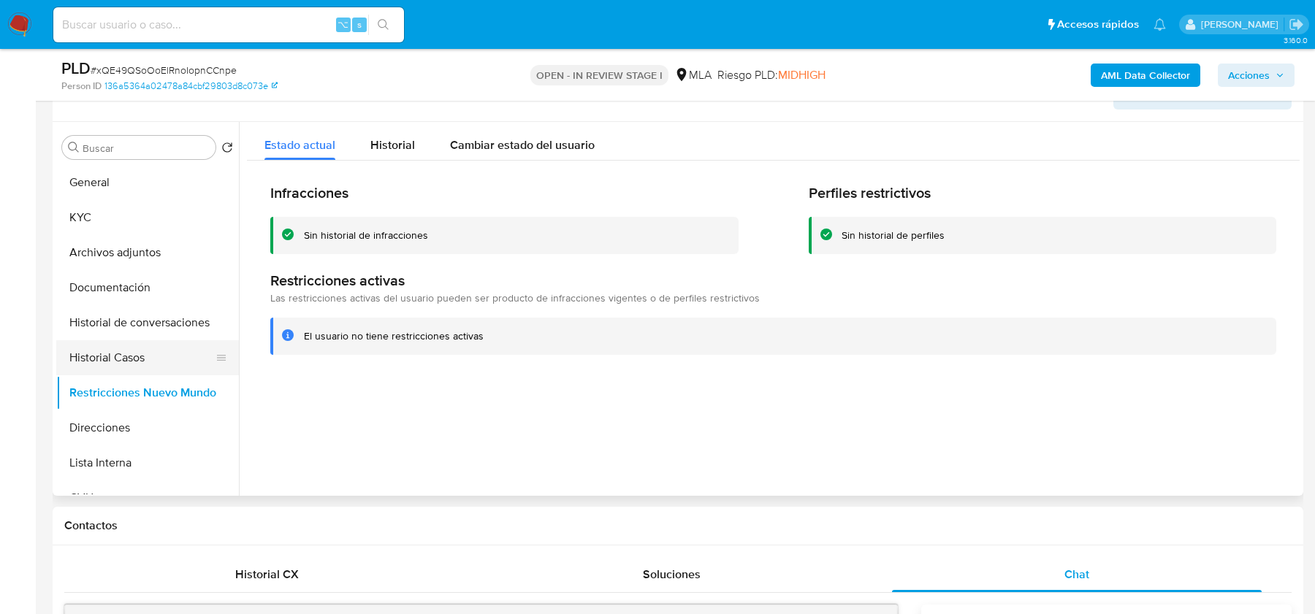
click at [110, 351] on button "Historial Casos" at bounding box center [141, 357] width 171 height 35
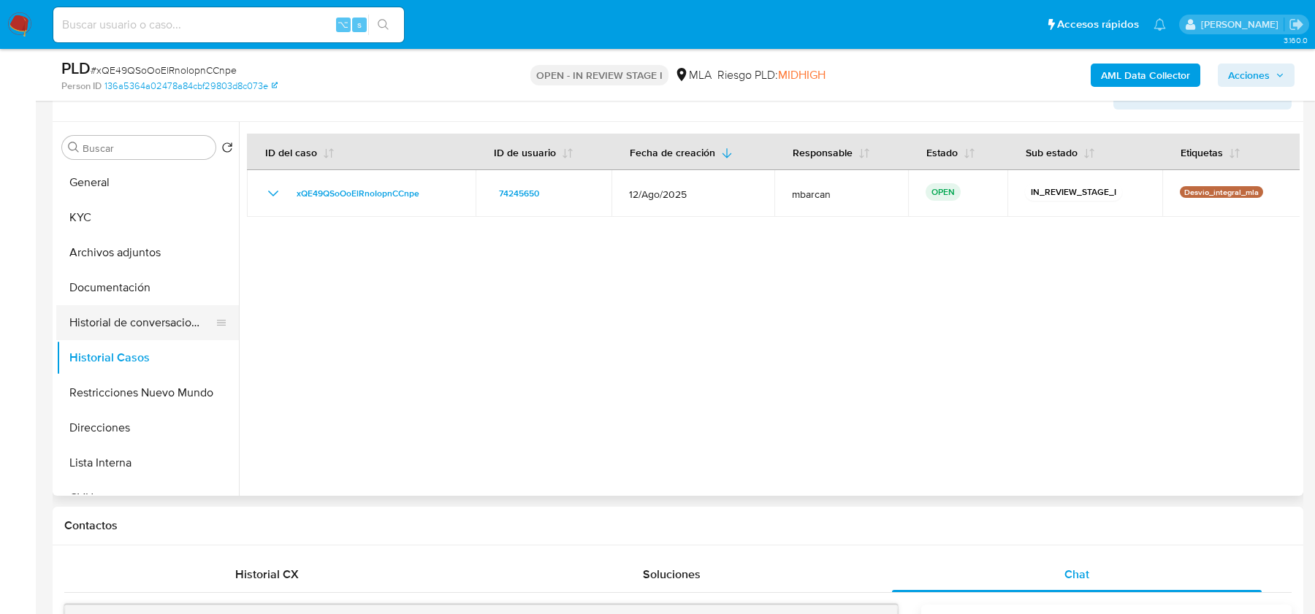
click at [118, 313] on button "Historial de conversaciones" at bounding box center [141, 322] width 171 height 35
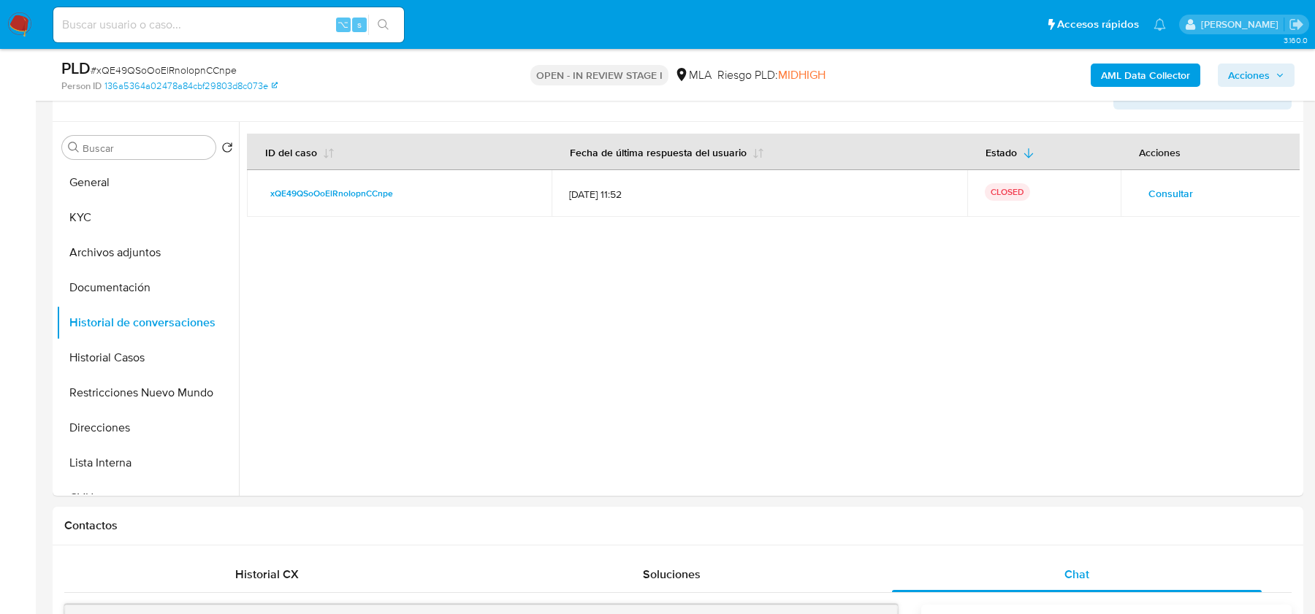
drag, startPoint x: 1239, startPoint y: 82, endPoint x: 1116, endPoint y: 86, distance: 122.8
click at [1238, 82] on span "Acciones" at bounding box center [1249, 75] width 42 height 23
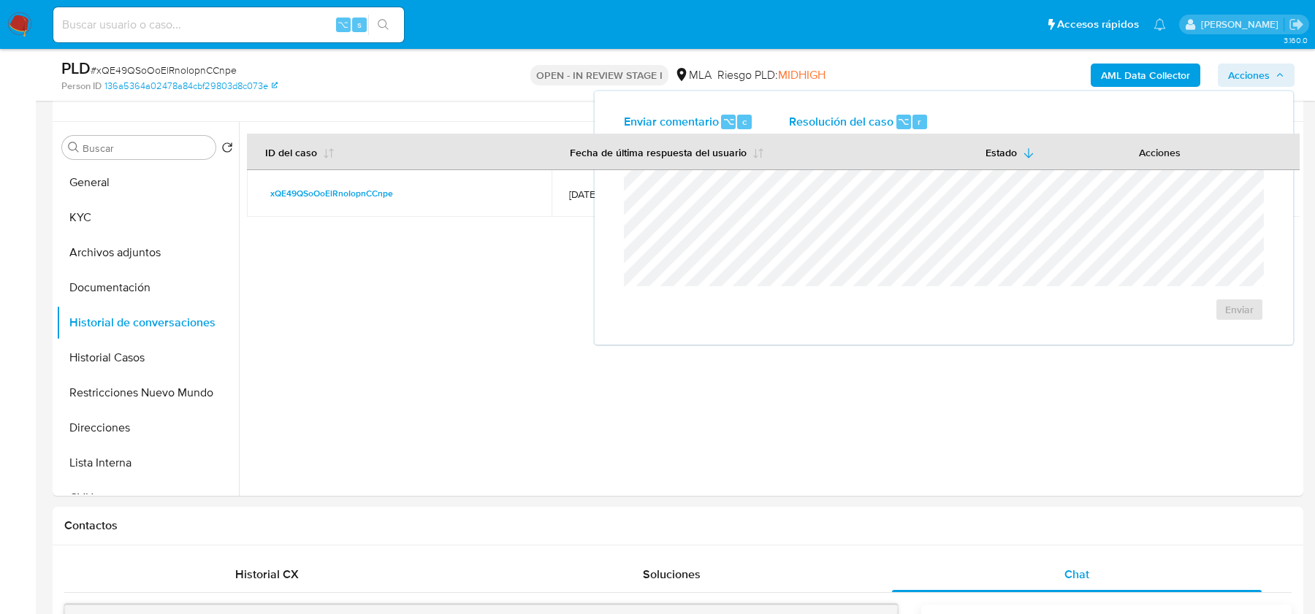
click at [809, 115] on span "Resolución del caso" at bounding box center [841, 120] width 104 height 17
click at [1059, 321] on span "No ROI Proposal" at bounding box center [1096, 318] width 76 height 20
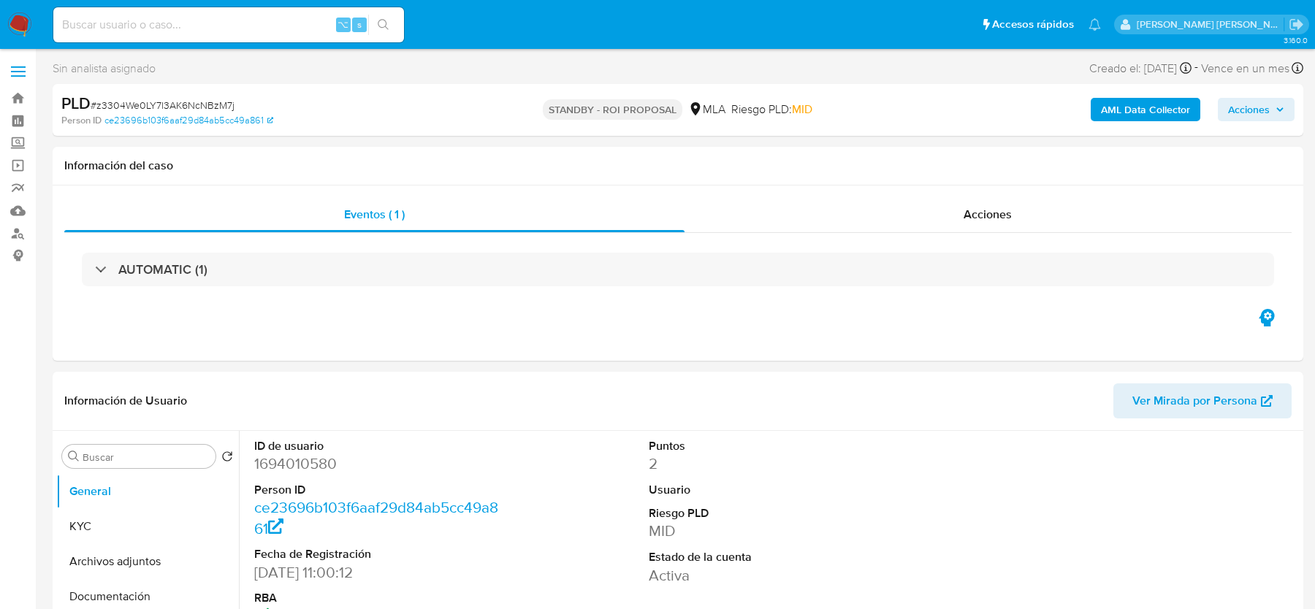
select select "10"
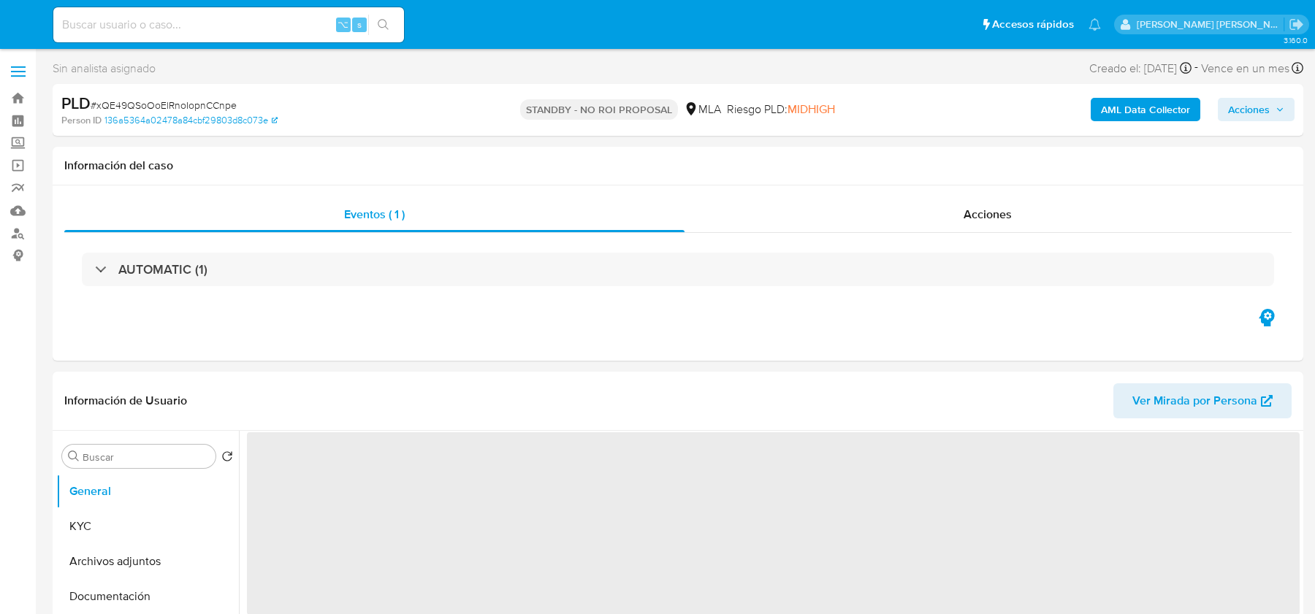
select select "10"
